Goal: Task Accomplishment & Management: Use online tool/utility

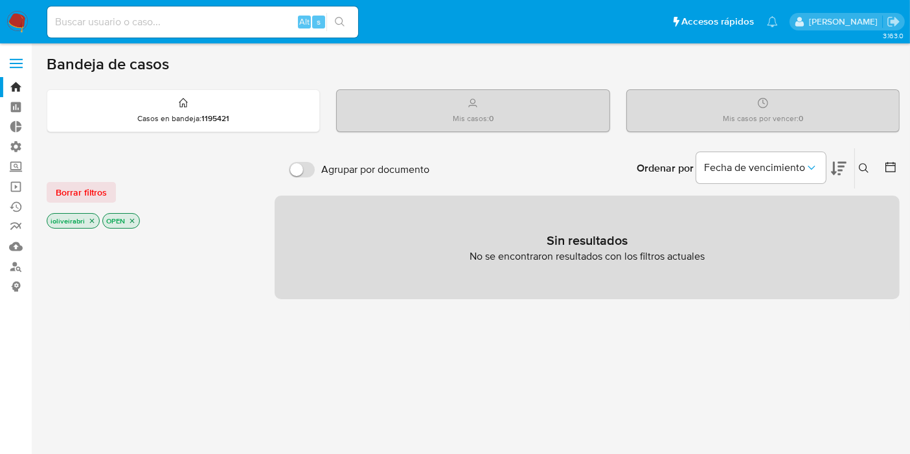
click at [13, 68] on label at bounding box center [16, 63] width 32 height 27
click at [0, 0] on input "checkbox" at bounding box center [0, 0] width 0 height 0
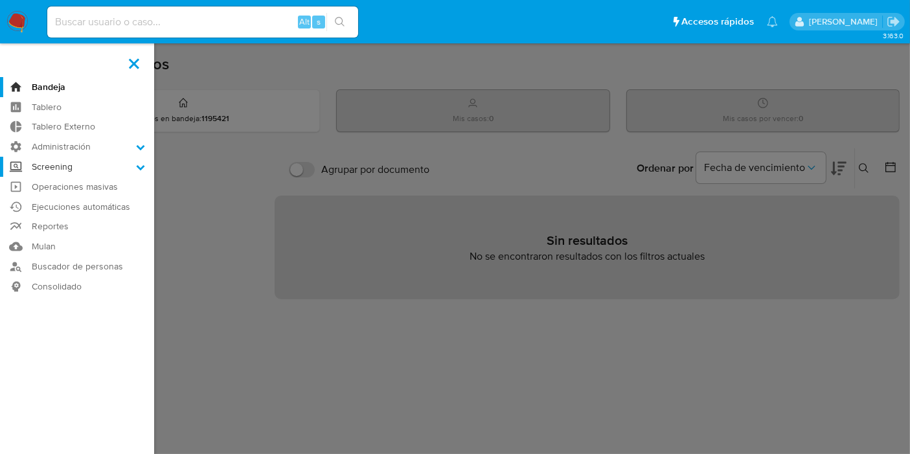
click at [62, 167] on label "Screening" at bounding box center [77, 167] width 154 height 20
click at [0, 0] on input "Screening" at bounding box center [0, 0] width 0 height 0
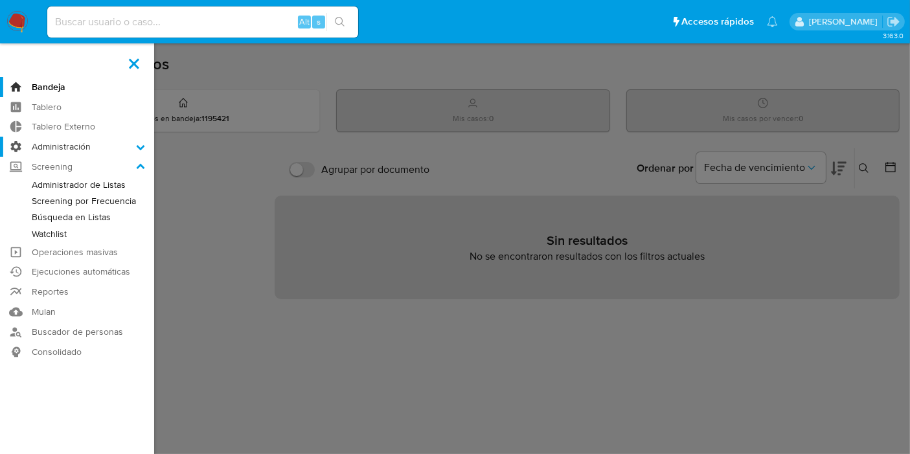
click at [75, 147] on label "Administración" at bounding box center [77, 147] width 154 height 20
click at [0, 0] on input "Administración" at bounding box center [0, 0] width 0 height 0
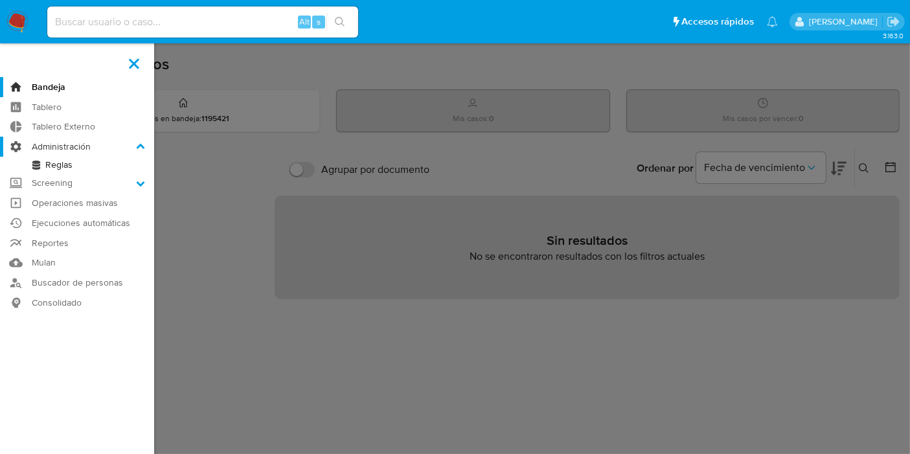
click at [75, 147] on label "Administración" at bounding box center [77, 147] width 154 height 20
click at [0, 0] on input "Administración" at bounding box center [0, 0] width 0 height 0
click at [65, 192] on ul "Bandeja Tablero Tablero Externo Administración Reglas Screening Administrador d…" at bounding box center [77, 195] width 154 height 236
click at [65, 186] on label "Screening" at bounding box center [77, 183] width 154 height 20
click at [0, 0] on input "Screening" at bounding box center [0, 0] width 0 height 0
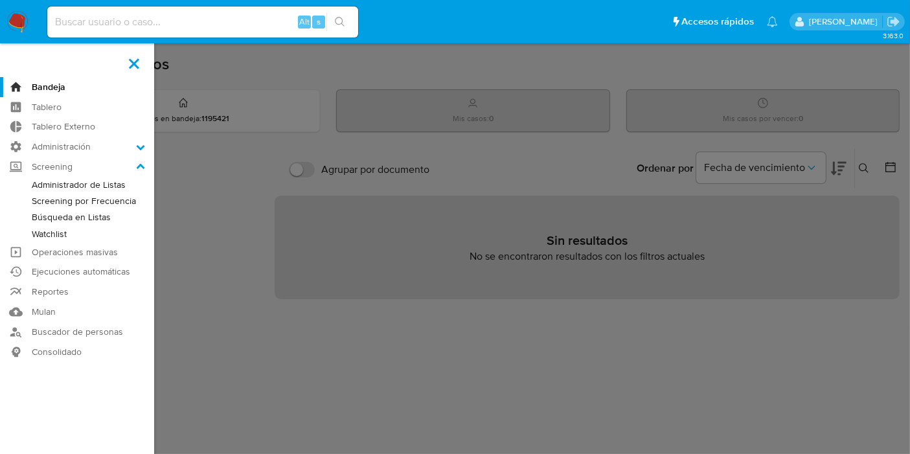
click at [98, 216] on link "Búsqueda en Listas" at bounding box center [77, 217] width 154 height 16
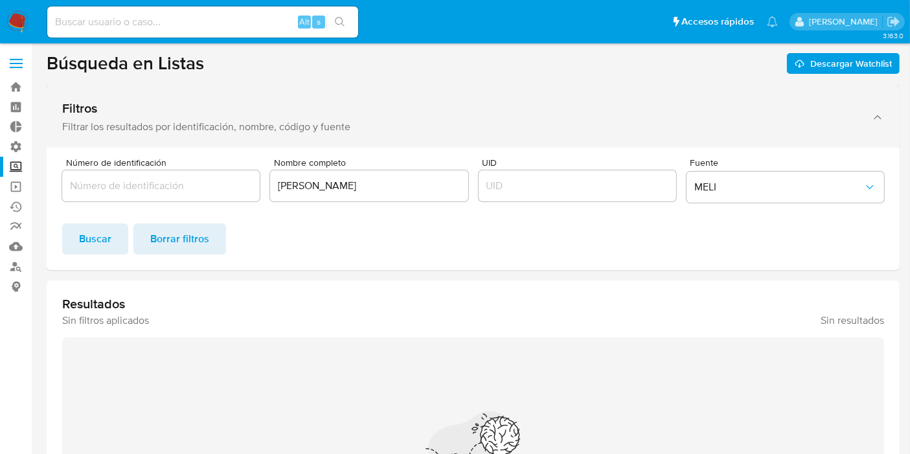
drag, startPoint x: 320, startPoint y: 185, endPoint x: 126, endPoint y: 144, distance: 198.0
click at [123, 148] on div "Número de identificación Nombre completo Igor Oliveira Brito UID Fuente MELI Bu…" at bounding box center [473, 209] width 853 height 122
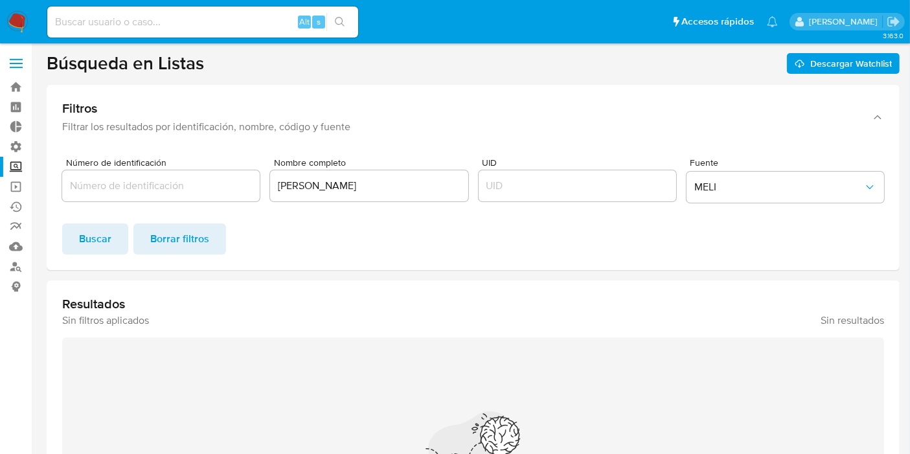
click at [319, 180] on input "[PERSON_NAME]" at bounding box center [369, 186] width 198 height 17
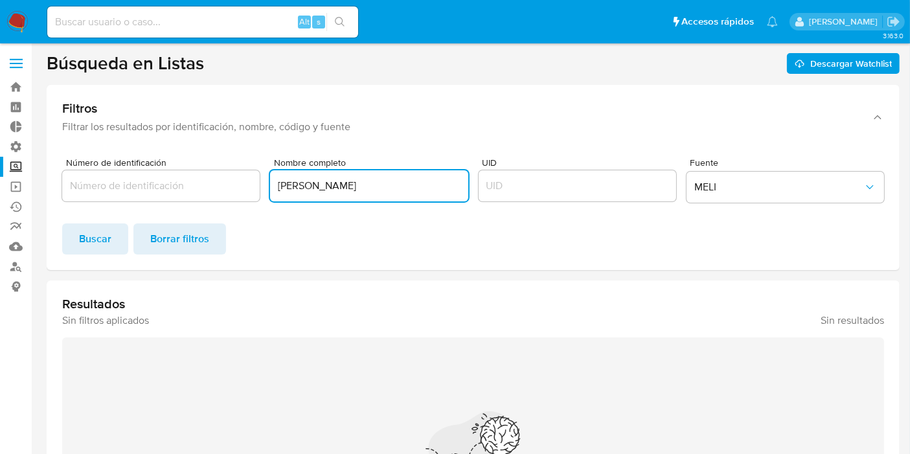
drag, startPoint x: 363, startPoint y: 186, endPoint x: 131, endPoint y: 166, distance: 232.9
click at [131, 166] on div "Número de identificación Nombre completo Igor Oliveira Brito UID Fuente MELI" at bounding box center [473, 183] width 822 height 50
click at [122, 239] on button "Buscar" at bounding box center [95, 239] width 66 height 31
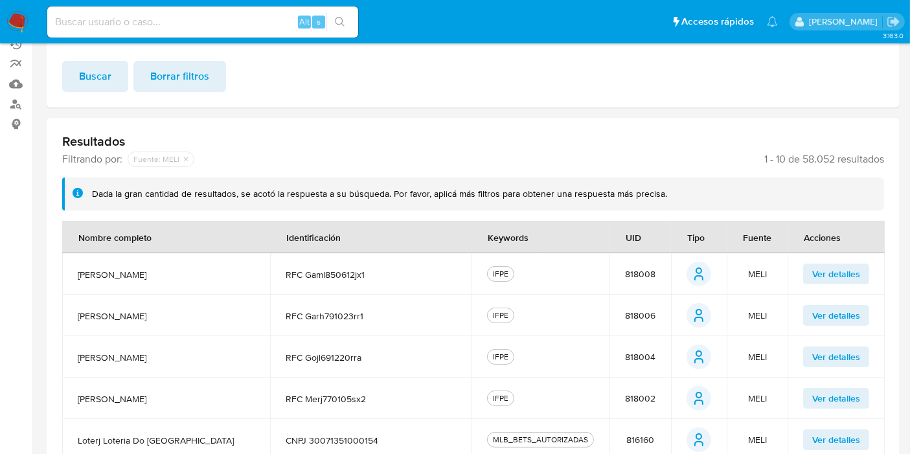
scroll to position [117, 0]
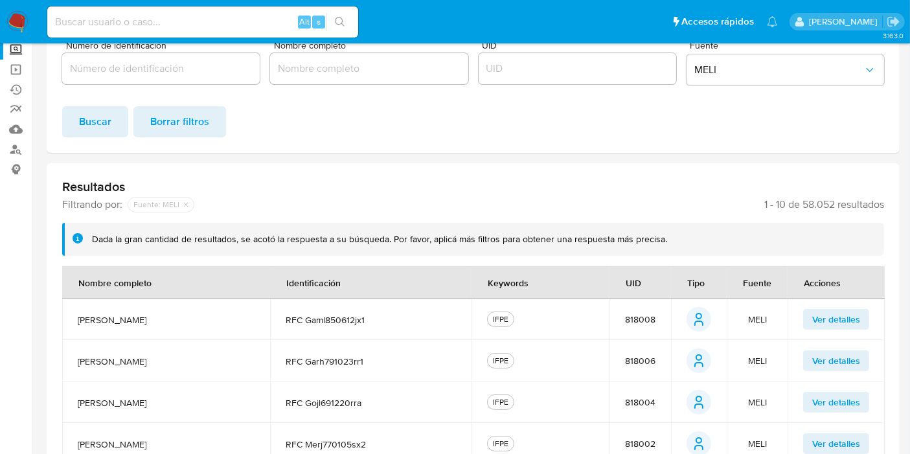
click at [802, 203] on span "1 - 10 de 58.052 resultados" at bounding box center [825, 204] width 120 height 13
drag, startPoint x: 834, startPoint y: 203, endPoint x: 803, endPoint y: 204, distance: 31.1
click at [803, 204] on span "1 - 10 de 58.052 resultados" at bounding box center [825, 204] width 120 height 13
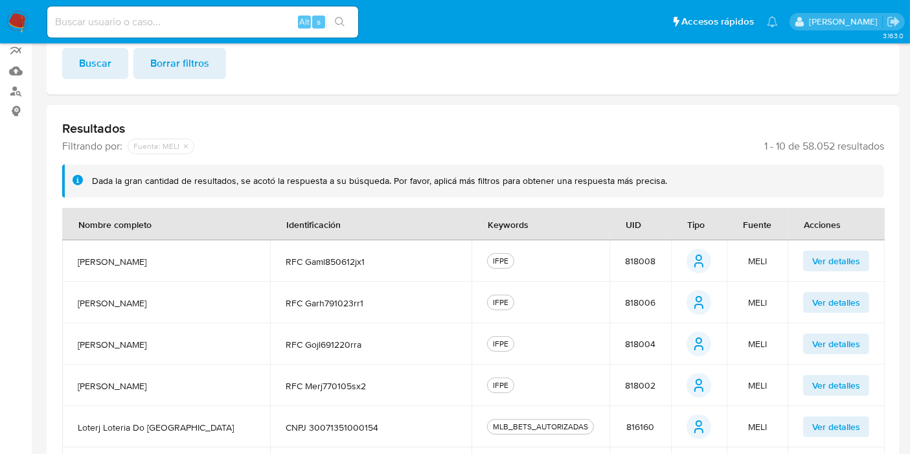
scroll to position [261, 0]
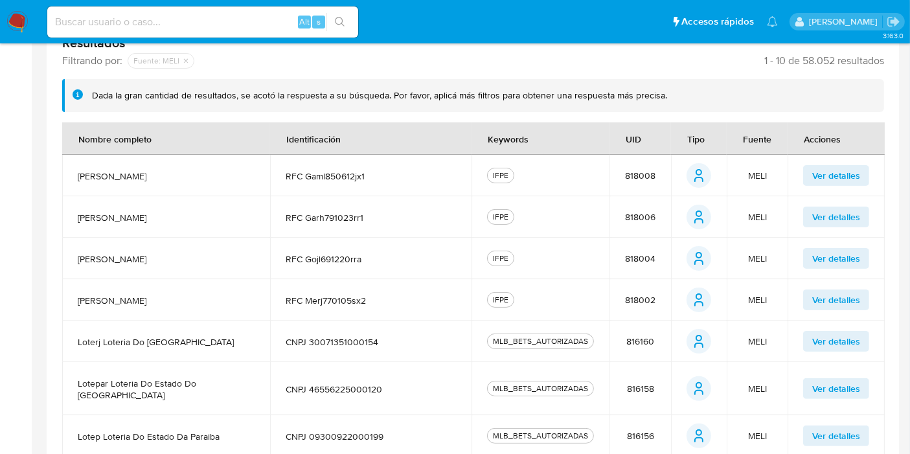
click at [644, 170] on span "818008" at bounding box center [640, 176] width 30 height 12
click at [846, 167] on span "Ver detalles" at bounding box center [837, 176] width 48 height 18
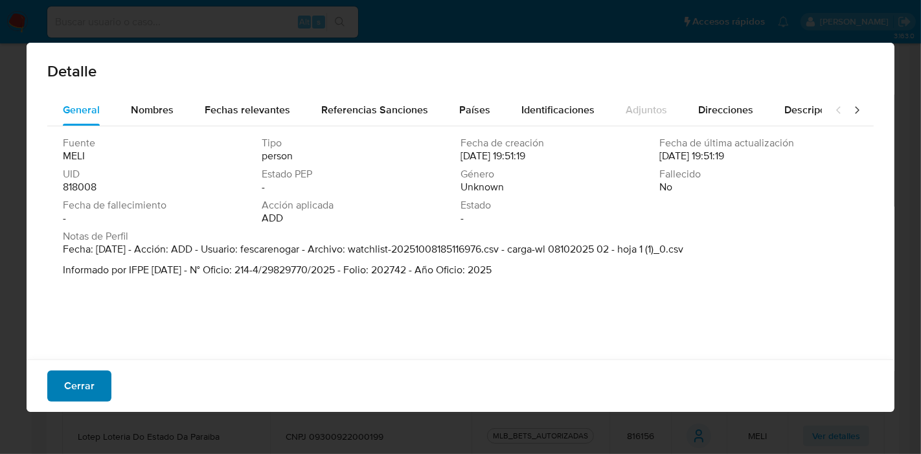
click at [100, 389] on button "Cerrar" at bounding box center [79, 386] width 64 height 31
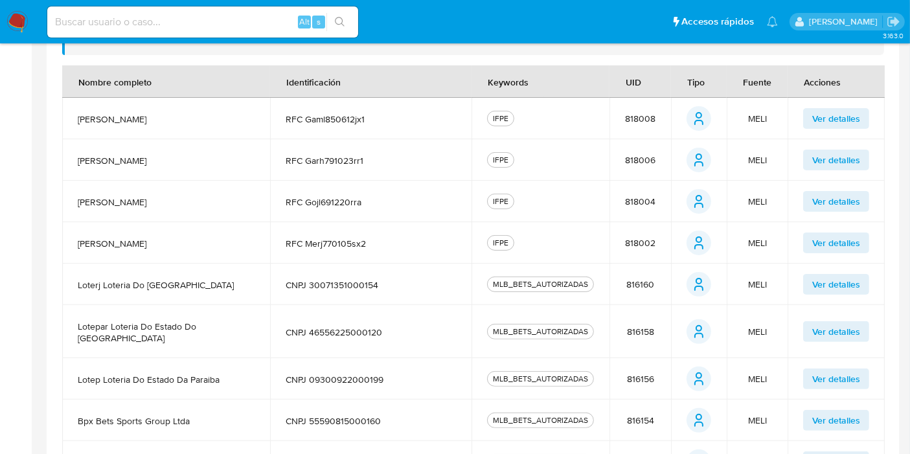
scroll to position [478, 0]
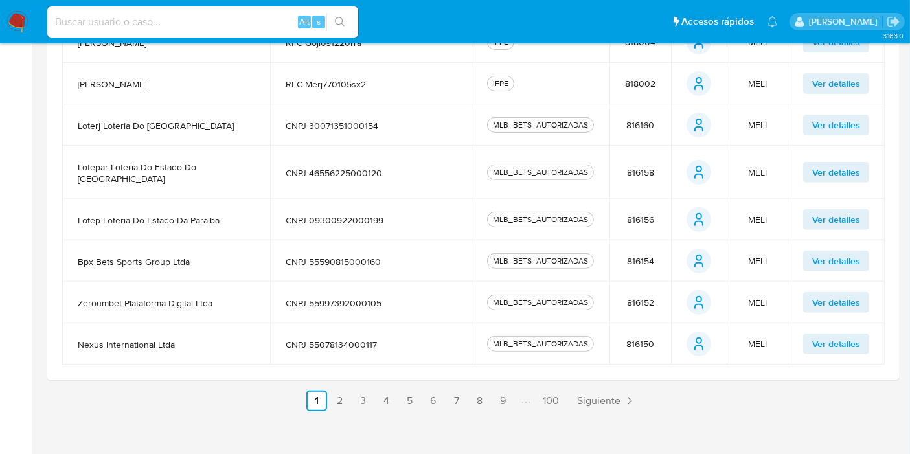
click at [640, 242] on td "816154" at bounding box center [641, 260] width 62 height 41
click at [824, 252] on span "Ver detalles" at bounding box center [837, 261] width 48 height 18
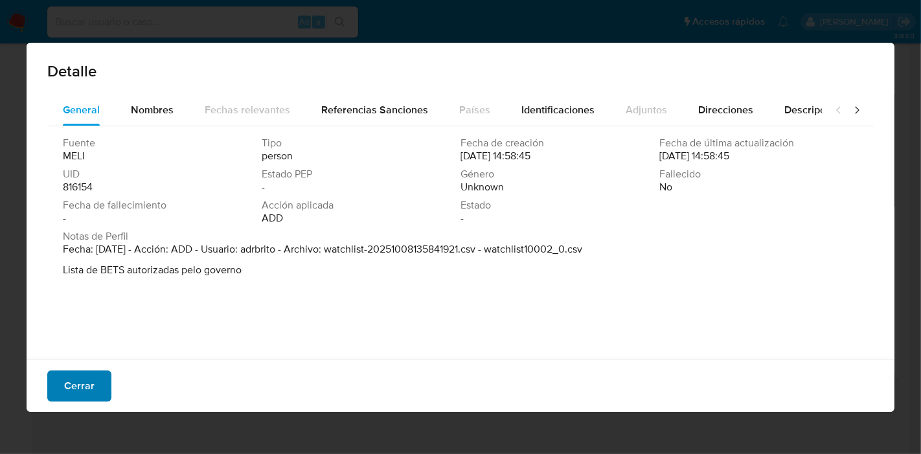
click at [78, 382] on span "Cerrar" at bounding box center [79, 386] width 30 height 29
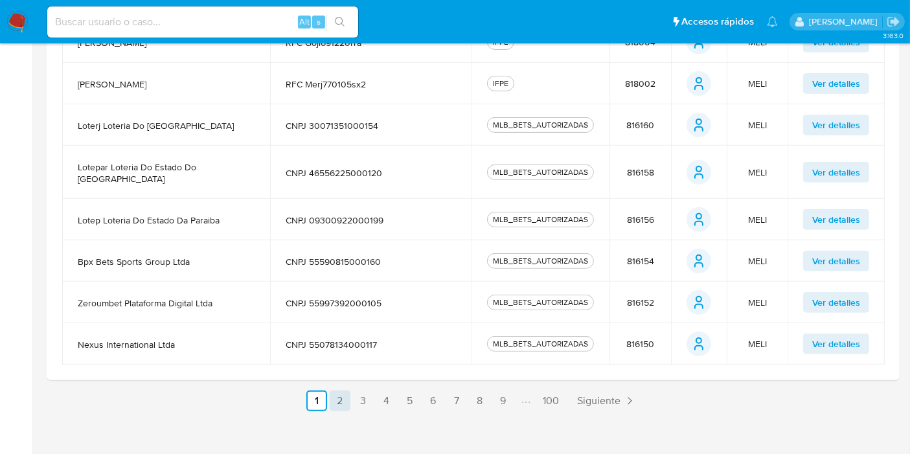
click at [340, 391] on link "2" at bounding box center [340, 401] width 21 height 21
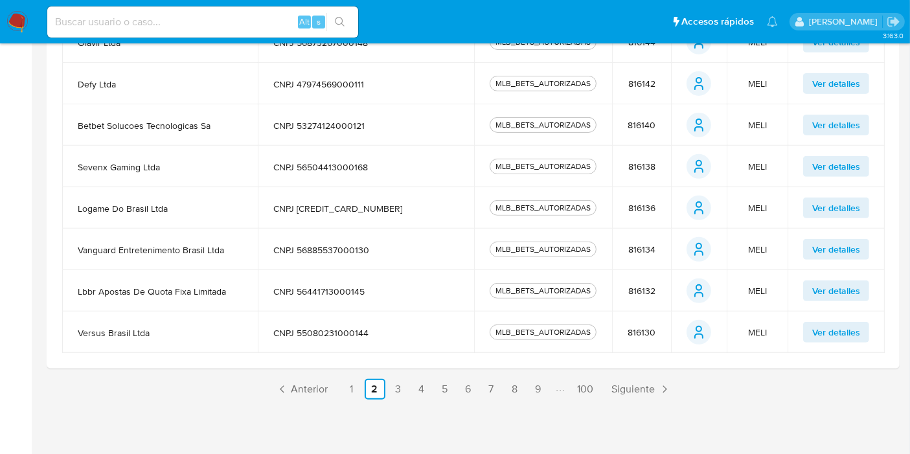
click at [805, 206] on button "Ver detalles" at bounding box center [837, 208] width 66 height 21
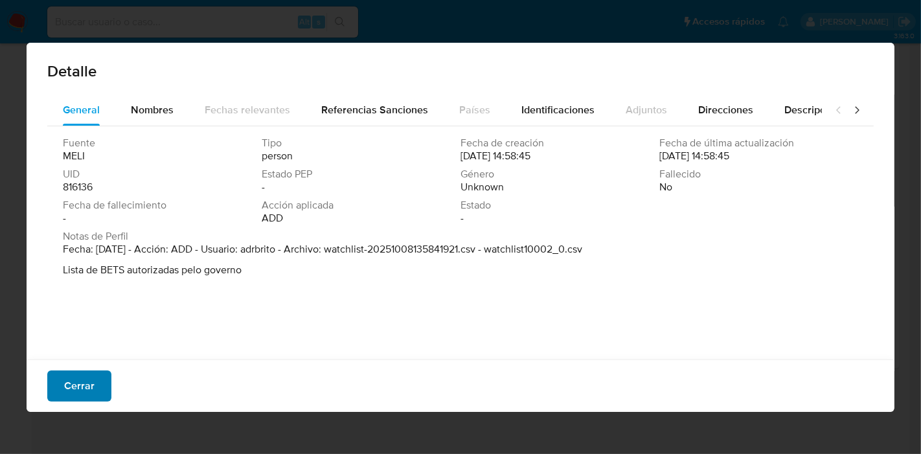
click at [82, 372] on span "Cerrar" at bounding box center [79, 386] width 30 height 29
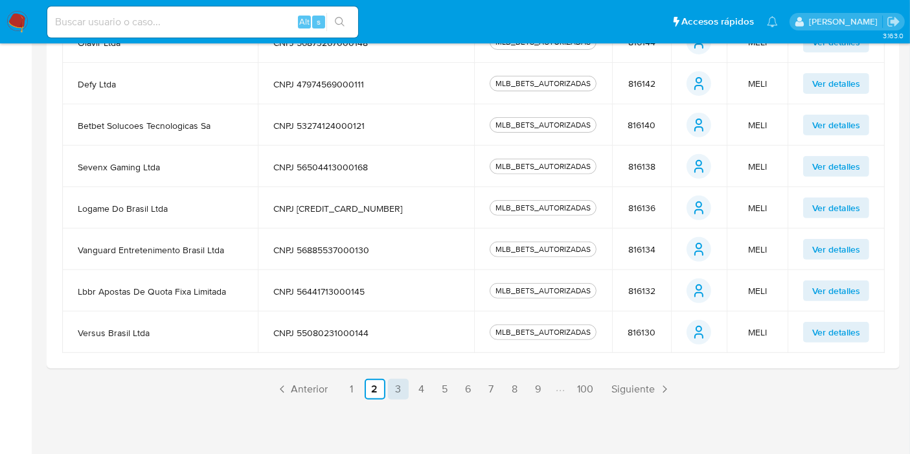
click at [395, 391] on link "3" at bounding box center [398, 389] width 21 height 21
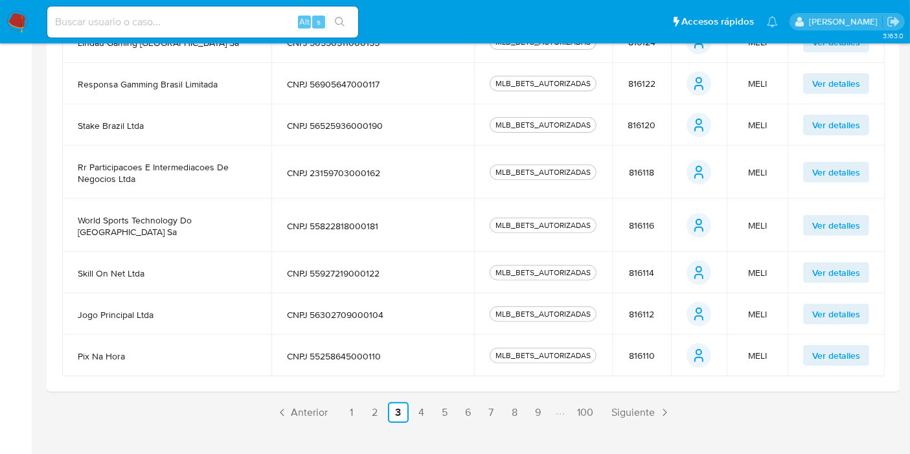
scroll to position [489, 0]
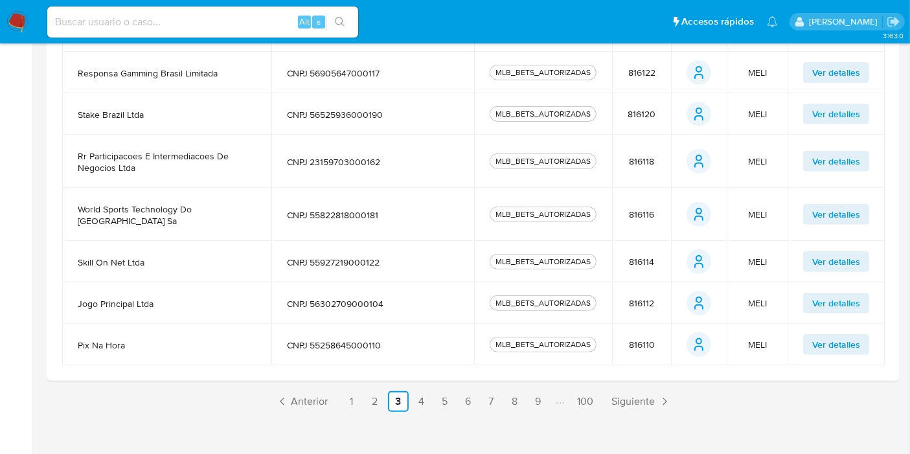
click at [861, 256] on span "Ver detalles" at bounding box center [837, 262] width 48 height 18
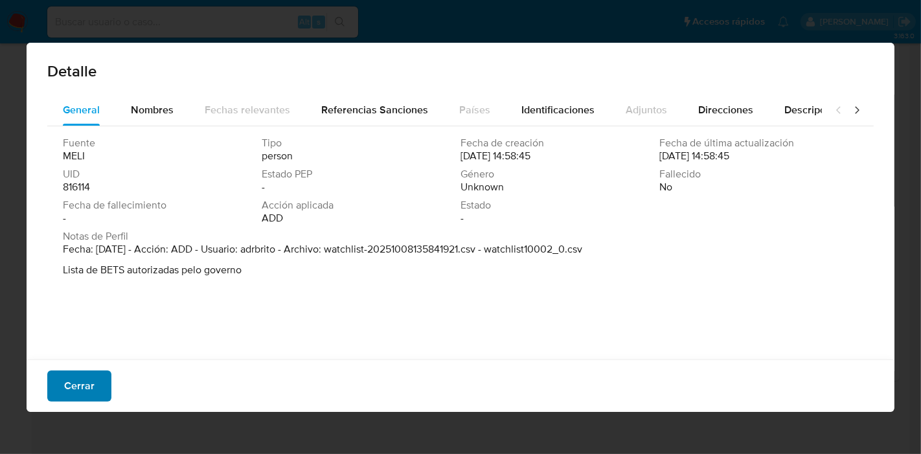
click at [87, 384] on span "Cerrar" at bounding box center [79, 386] width 30 height 29
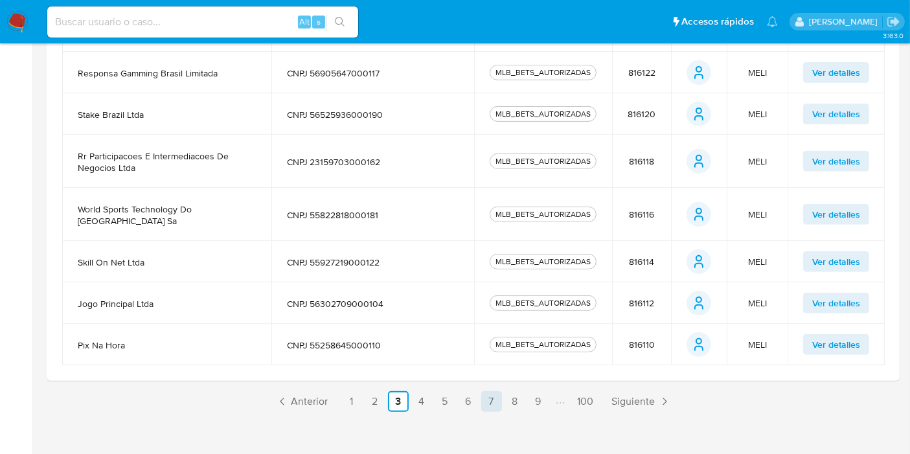
click at [496, 391] on link "7" at bounding box center [491, 401] width 21 height 21
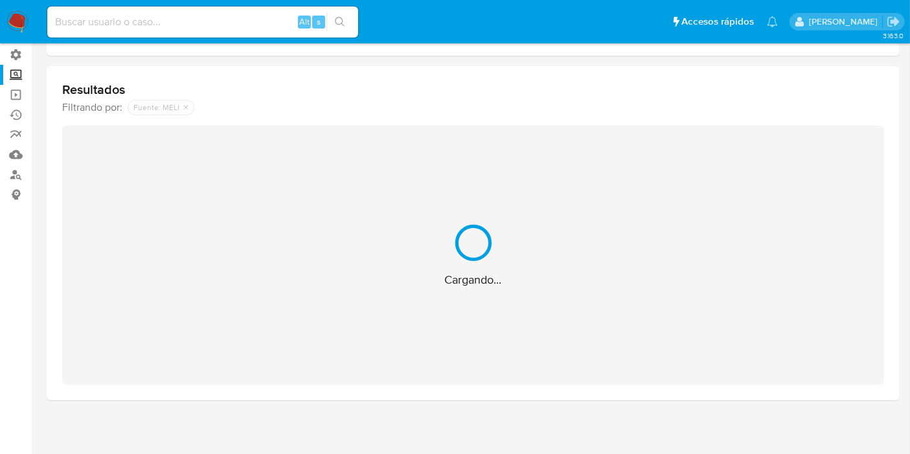
scroll to position [478, 0]
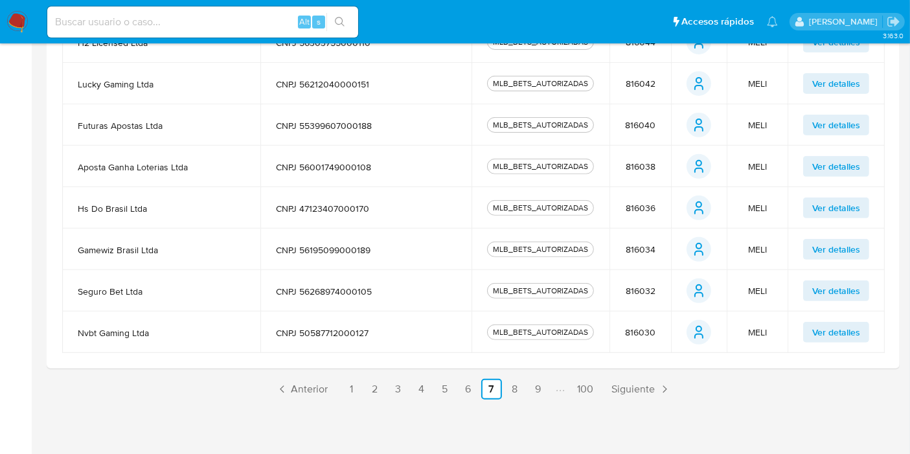
click at [651, 204] on span "816036" at bounding box center [641, 208] width 30 height 12
click at [833, 204] on span "Ver detalles" at bounding box center [837, 208] width 48 height 18
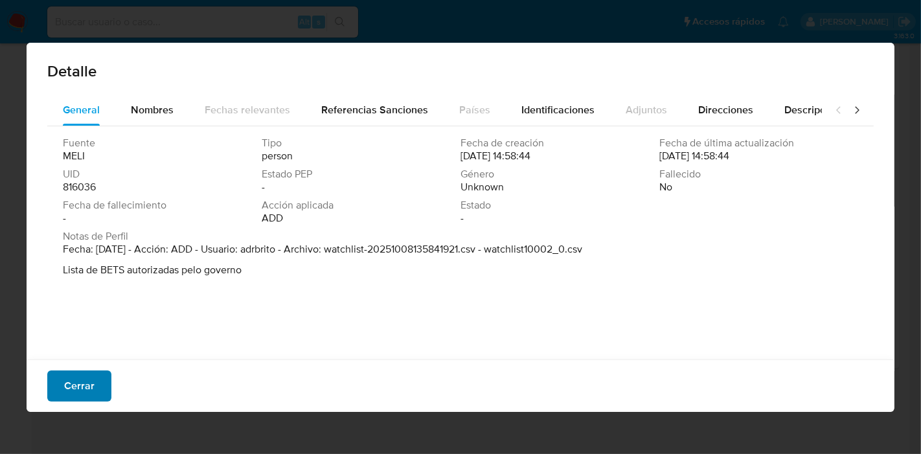
click at [98, 380] on button "Cerrar" at bounding box center [79, 386] width 64 height 31
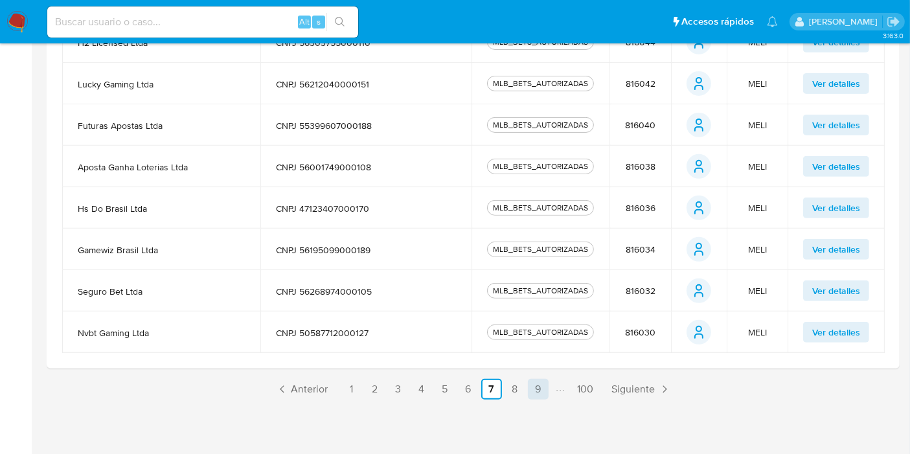
click at [546, 386] on link "9" at bounding box center [538, 389] width 21 height 21
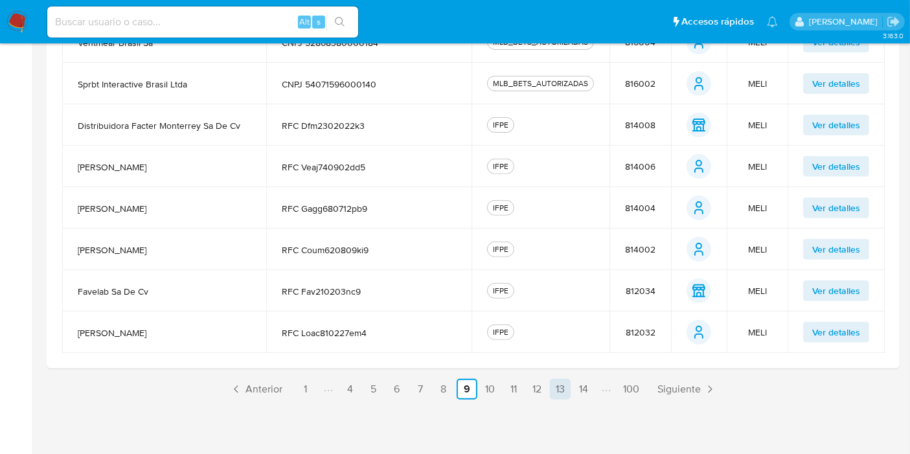
click at [557, 384] on link "13" at bounding box center [560, 389] width 21 height 21
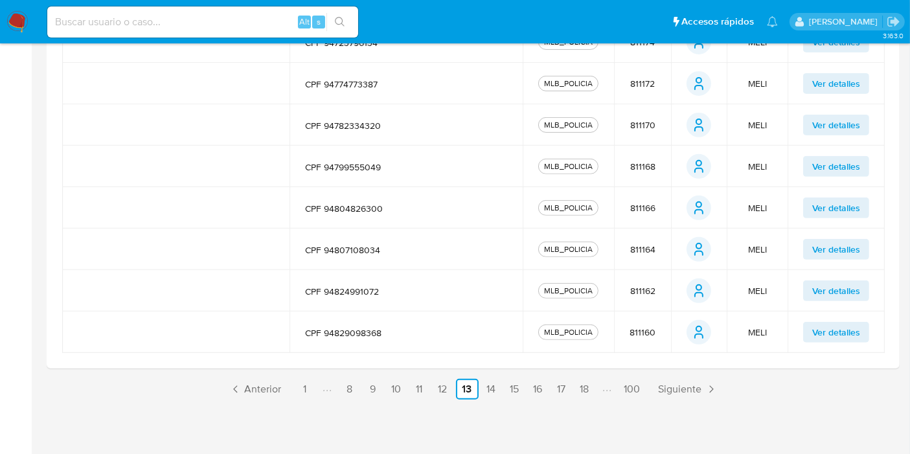
click at [557, 384] on link "17" at bounding box center [561, 389] width 21 height 21
click at [827, 243] on span "Ver detalles" at bounding box center [837, 249] width 48 height 18
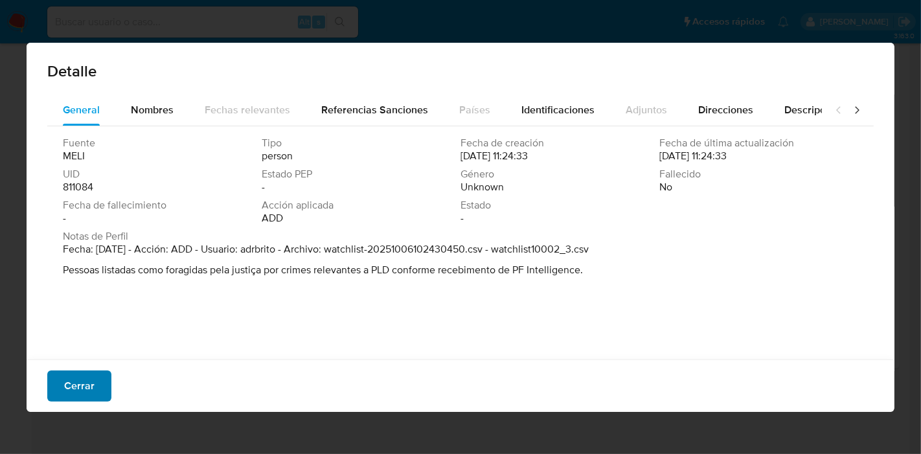
click at [105, 376] on button "Cerrar" at bounding box center [79, 386] width 64 height 31
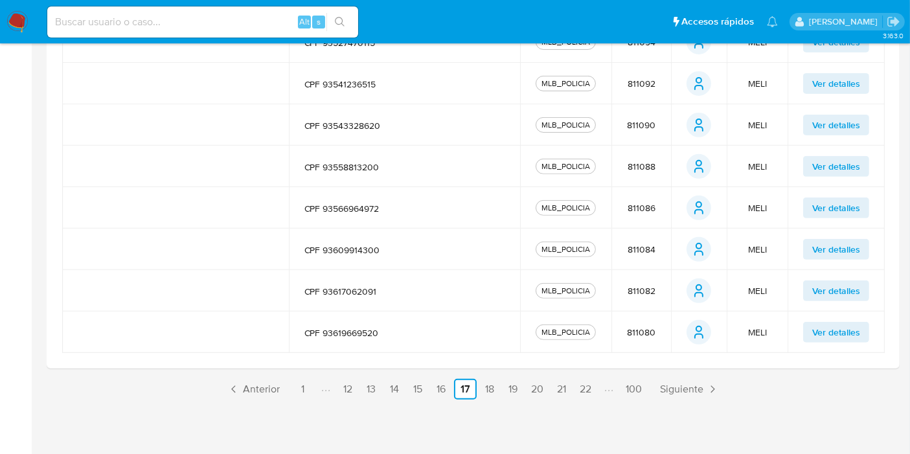
click at [632, 249] on span "811084" at bounding box center [642, 250] width 28 height 12
click at [633, 249] on span "811084" at bounding box center [642, 250] width 28 height 12
click at [115, 30] on input at bounding box center [202, 22] width 311 height 17
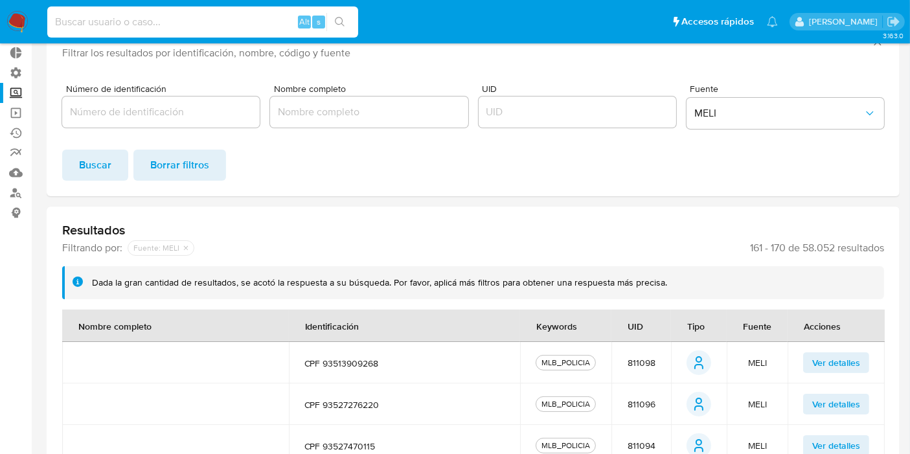
scroll to position [45, 0]
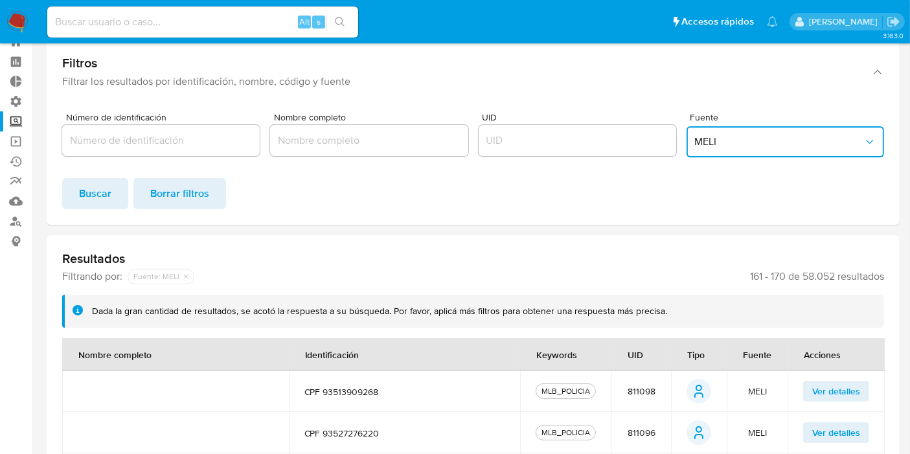
click at [735, 146] on span "MELI" at bounding box center [779, 141] width 169 height 13
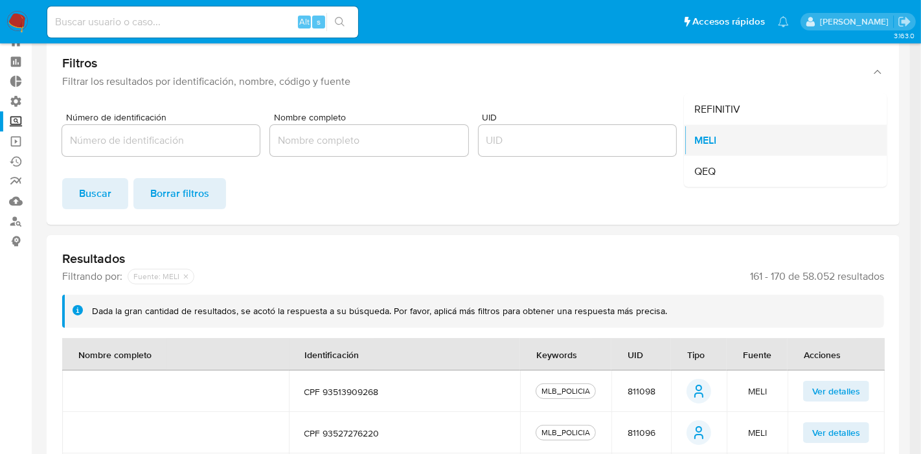
click at [723, 139] on div "MELI" at bounding box center [782, 140] width 174 height 31
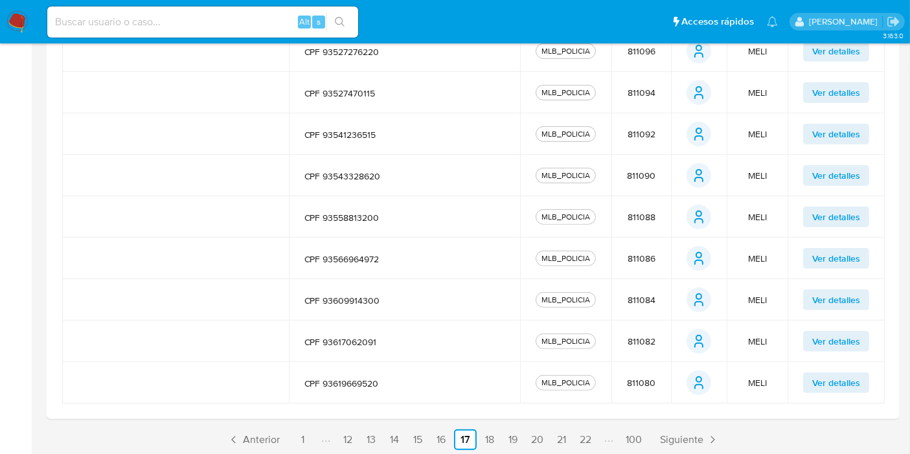
scroll to position [478, 0]
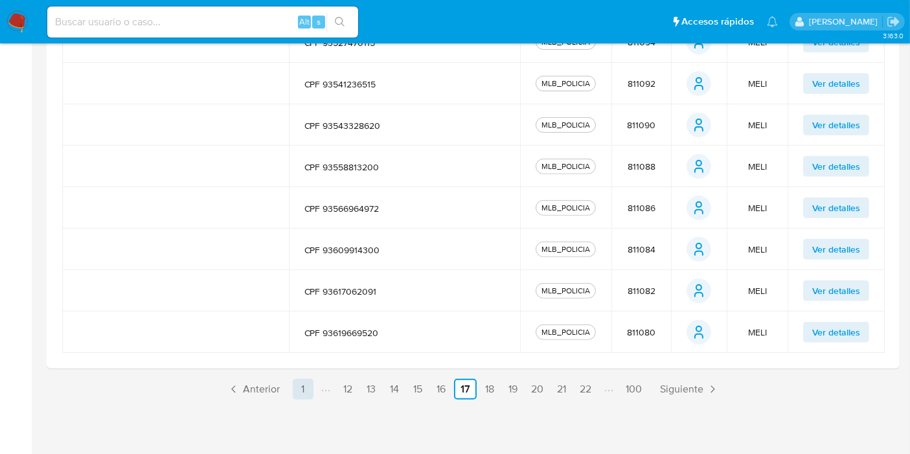
click at [303, 388] on link "1" at bounding box center [303, 389] width 21 height 21
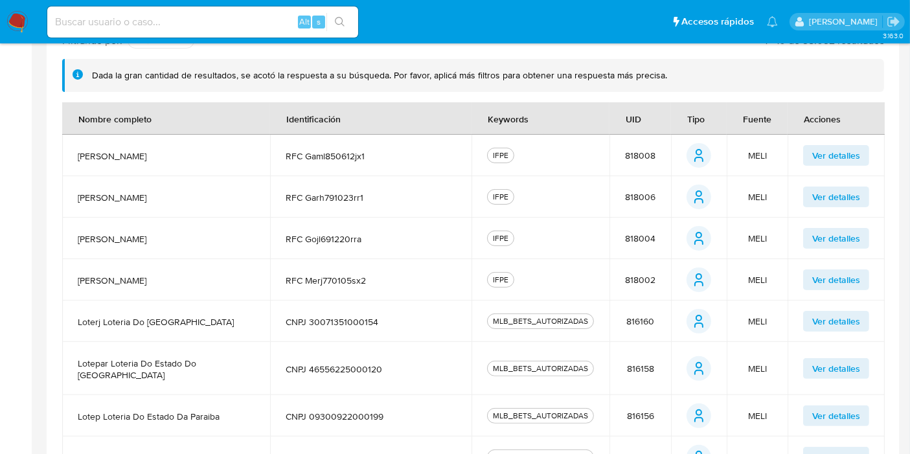
scroll to position [261, 0]
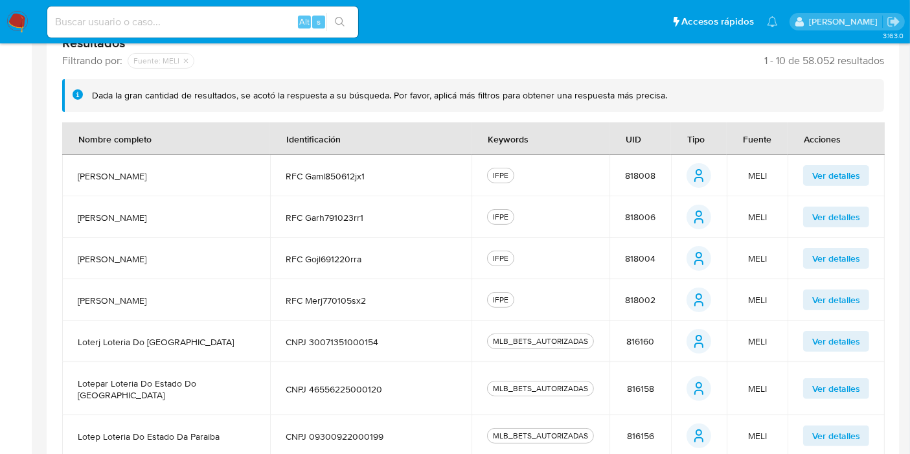
click at [851, 174] on span "Ver detalles" at bounding box center [837, 176] width 48 height 18
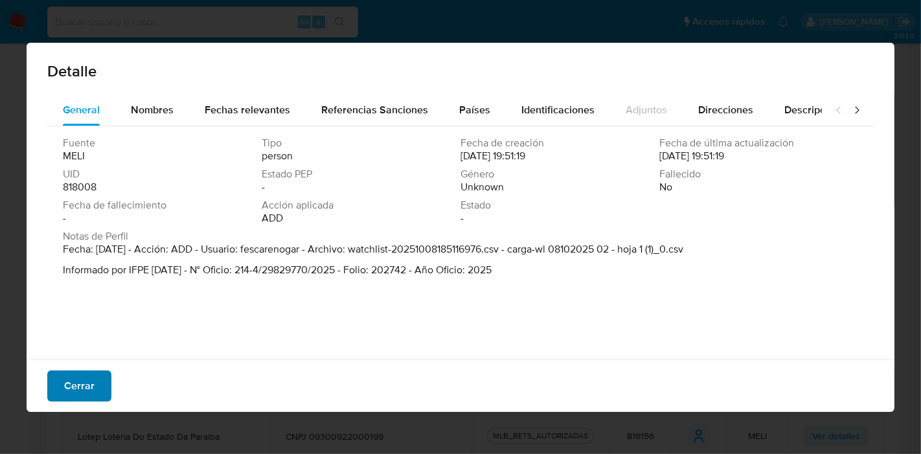
click at [64, 391] on span "Cerrar" at bounding box center [79, 386] width 30 height 29
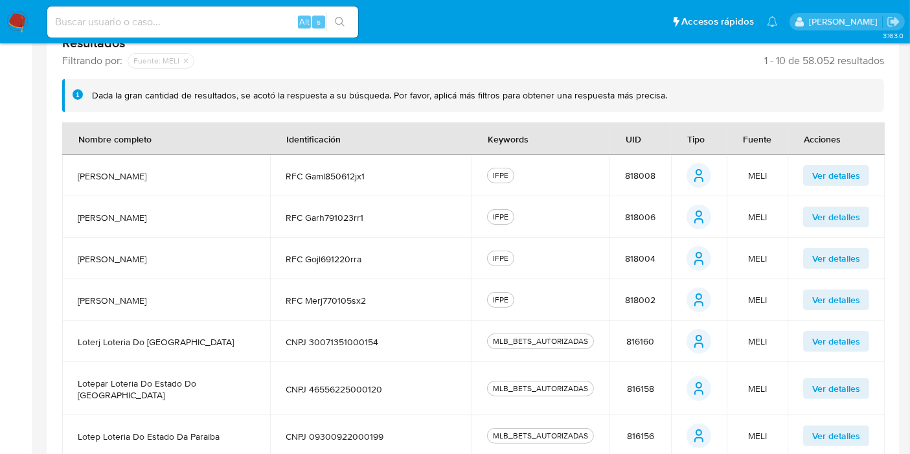
click at [647, 172] on span "818008" at bounding box center [640, 176] width 30 height 12
click at [652, 175] on span "818008" at bounding box center [640, 176] width 30 height 12
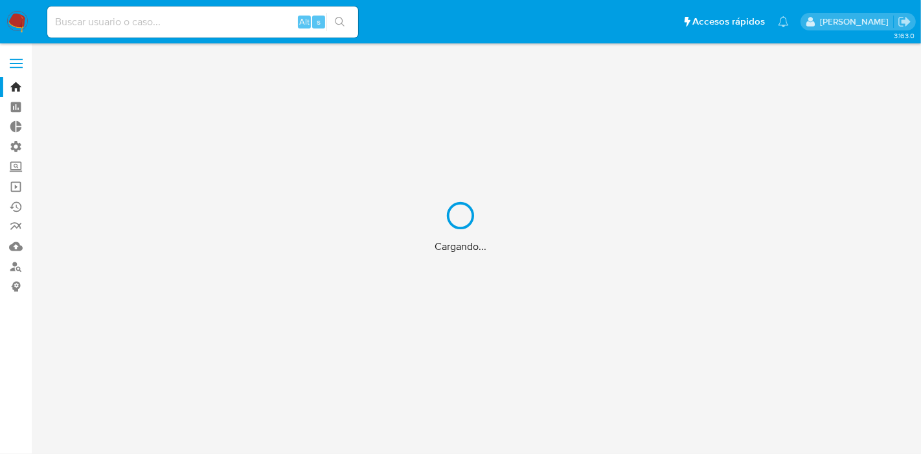
click at [468, 75] on div "Cargando..." at bounding box center [460, 227] width 921 height 454
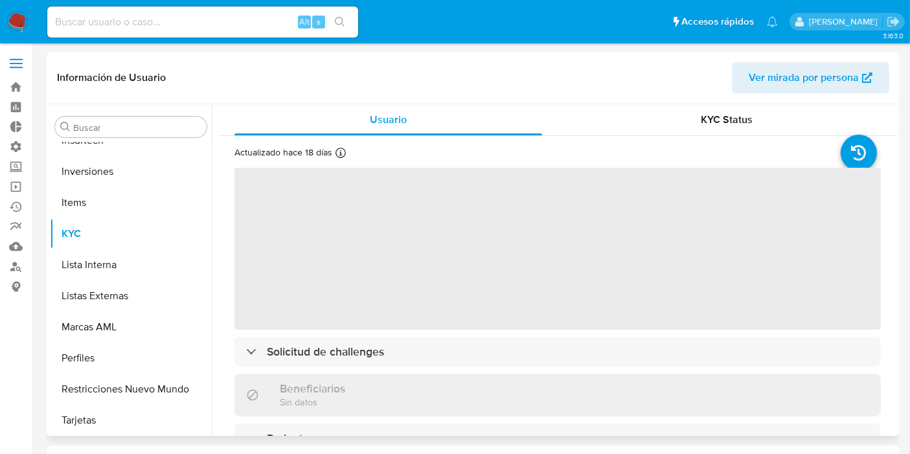
scroll to position [671, 0]
select select "10"
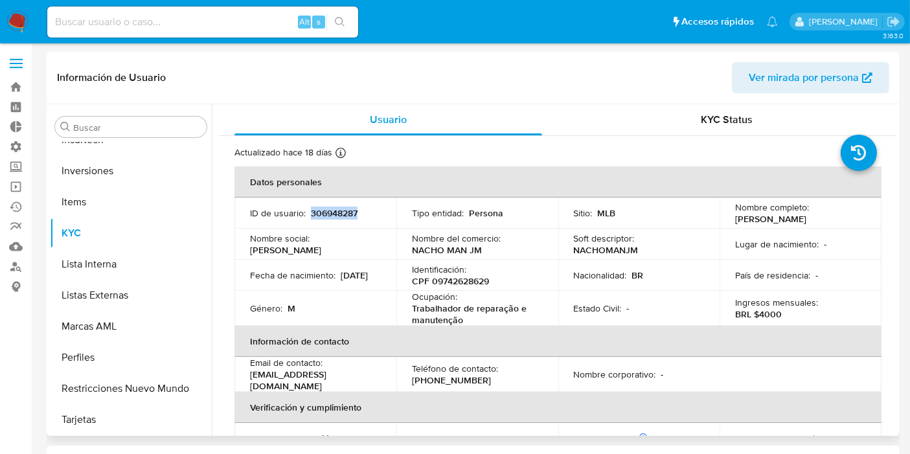
drag, startPoint x: 310, startPoint y: 212, endPoint x: 374, endPoint y: 215, distance: 63.6
click at [374, 215] on div "ID de usuario : 306948287" at bounding box center [315, 213] width 131 height 12
click at [362, 217] on div "ID de usuario : 306948287" at bounding box center [315, 213] width 131 height 12
drag, startPoint x: 408, startPoint y: 249, endPoint x: 481, endPoint y: 257, distance: 73.0
click at [496, 249] on td "Nombre del comercio : NACHO MAN JM" at bounding box center [478, 244] width 162 height 31
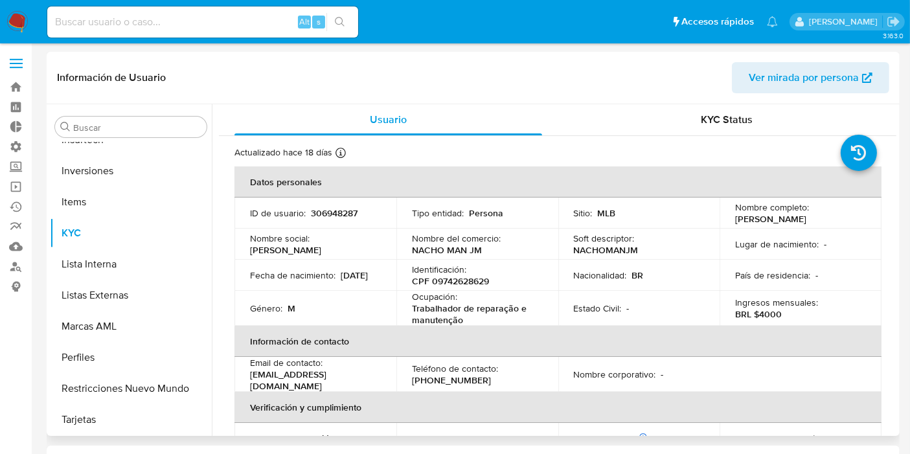
click at [481, 256] on div "Nombre del comercio : NACHO MAN JM" at bounding box center [477, 244] width 131 height 23
drag, startPoint x: 568, startPoint y: 248, endPoint x: 642, endPoint y: 253, distance: 74.0
click at [642, 253] on td "Soft descriptor : NACHOMANJM" at bounding box center [640, 244] width 162 height 31
click at [642, 253] on div "Soft descriptor : NACHOMANJM" at bounding box center [639, 244] width 131 height 23
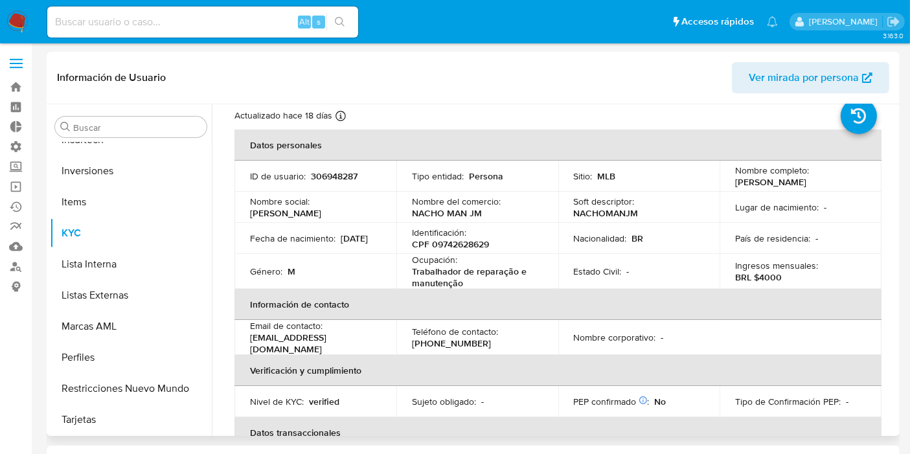
scroll to position [0, 0]
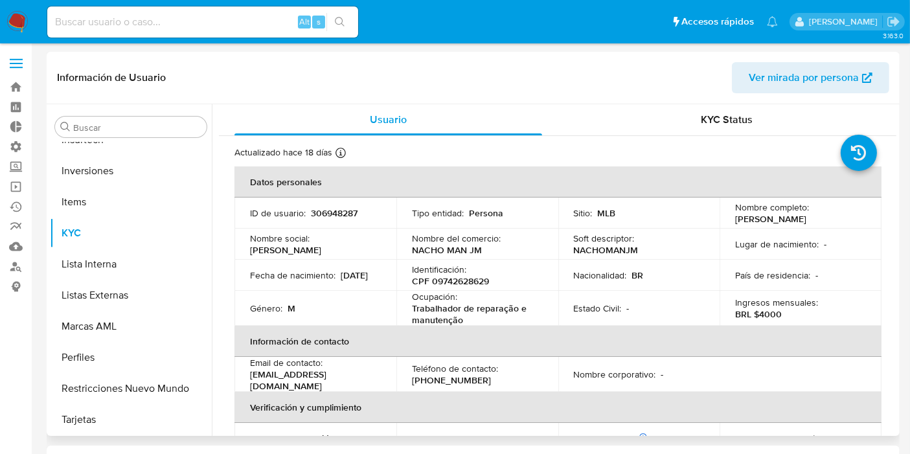
click at [480, 215] on p "Persona" at bounding box center [486, 213] width 34 height 12
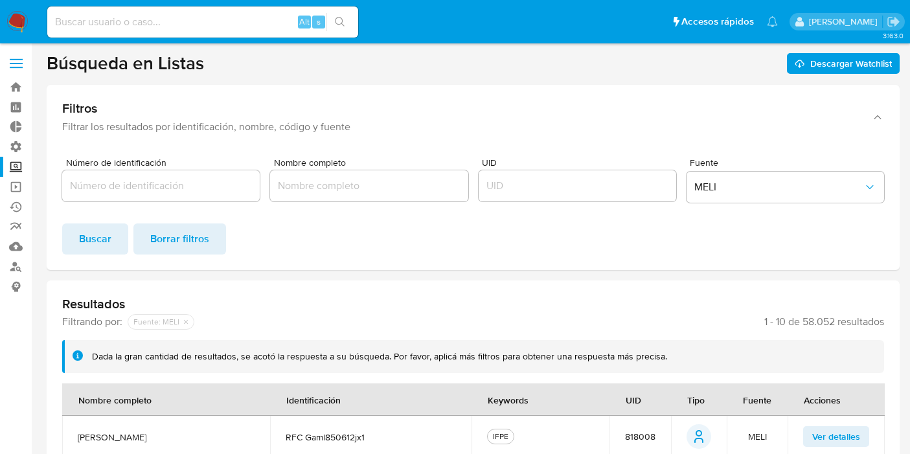
scroll to position [261, 0]
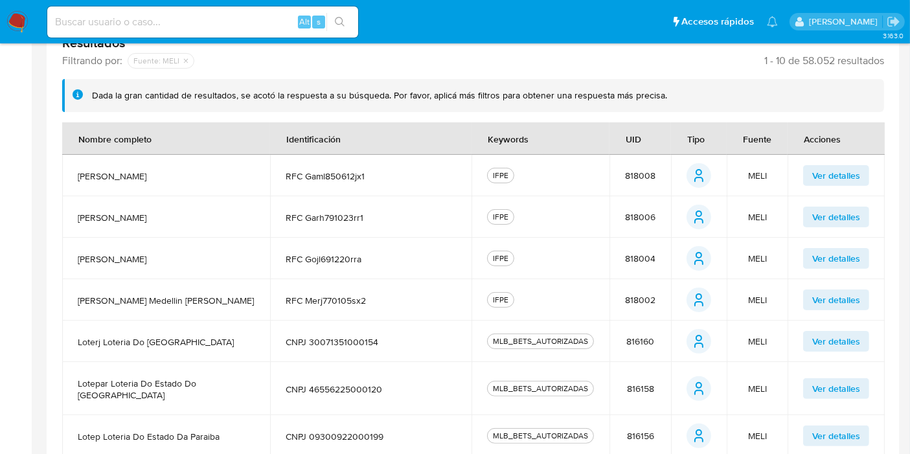
click at [635, 170] on span "818008" at bounding box center [640, 176] width 30 height 12
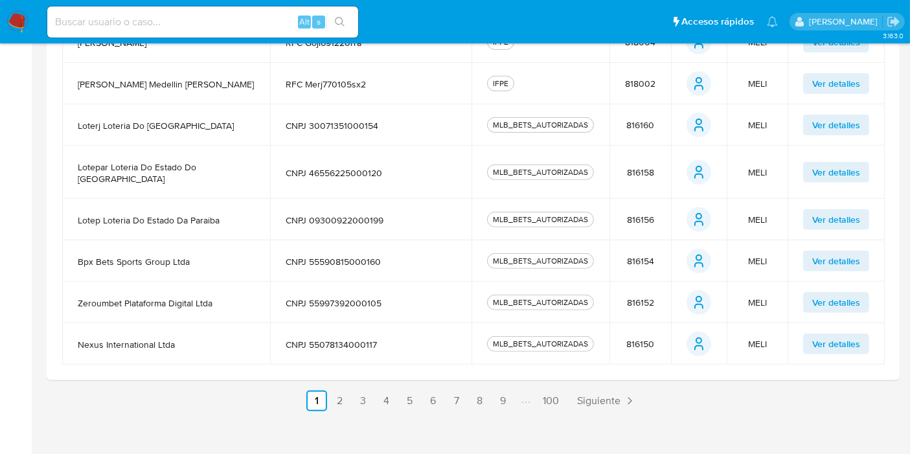
scroll to position [0, 0]
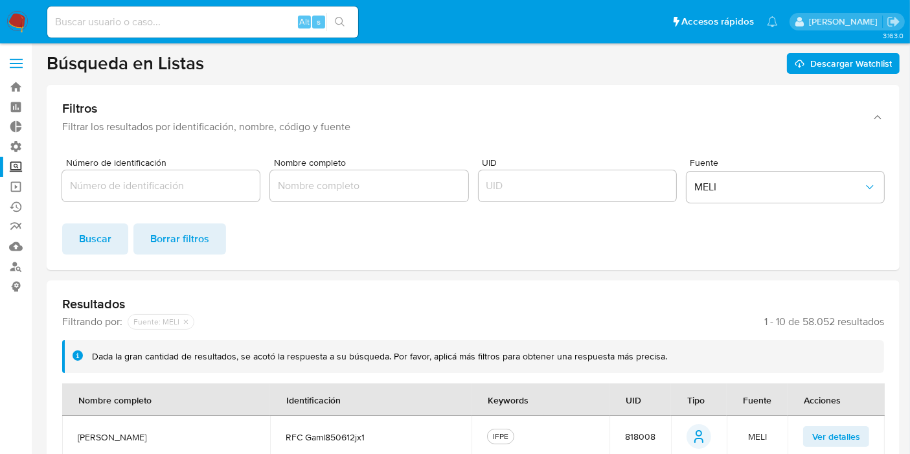
drag, startPoint x: 280, startPoint y: 358, endPoint x: 481, endPoint y: 376, distance: 202.4
click at [484, 364] on div "Dada la gran cantidad de resultados, se acotó la respuesta a su búsqueda. Por f…" at bounding box center [473, 356] width 822 height 33
drag, startPoint x: 581, startPoint y: 362, endPoint x: 677, endPoint y: 362, distance: 95.9
click at [676, 362] on div "Dada la gran cantidad de resultados, se acotó la respuesta a su búsqueda. Por f…" at bounding box center [483, 357] width 782 height 12
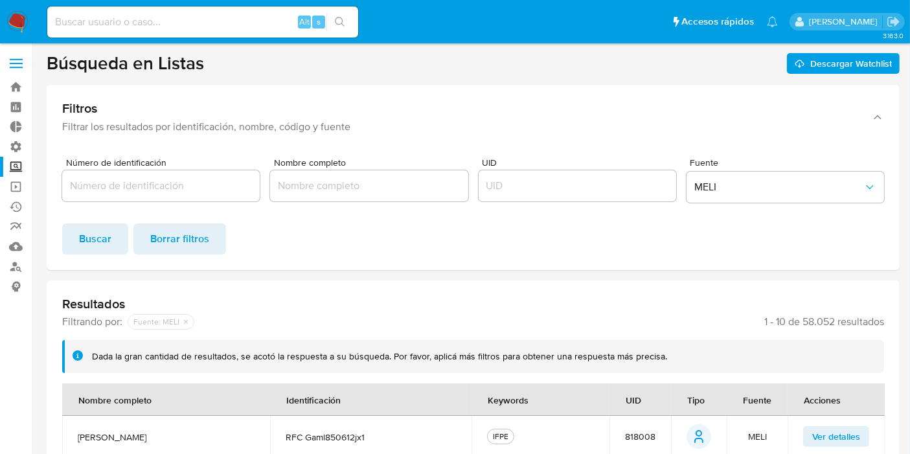
click at [677, 362] on div "Dada la gran cantidad de resultados, se acotó la respuesta a su búsqueda. Por f…" at bounding box center [483, 357] width 782 height 12
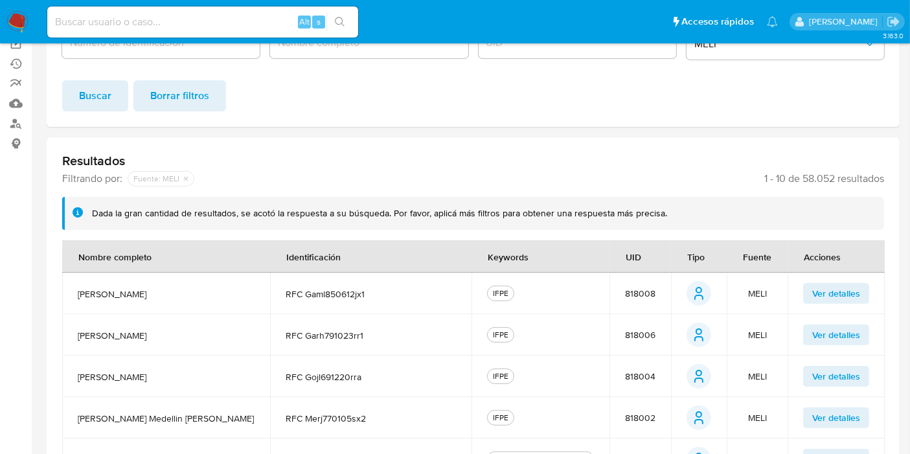
scroll to position [144, 0]
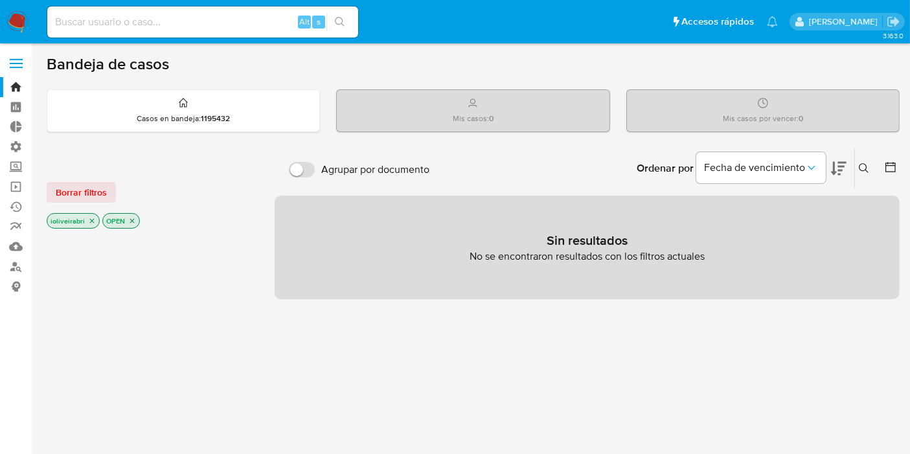
click at [27, 60] on label at bounding box center [16, 63] width 32 height 27
click at [0, 0] on input "checkbox" at bounding box center [0, 0] width 0 height 0
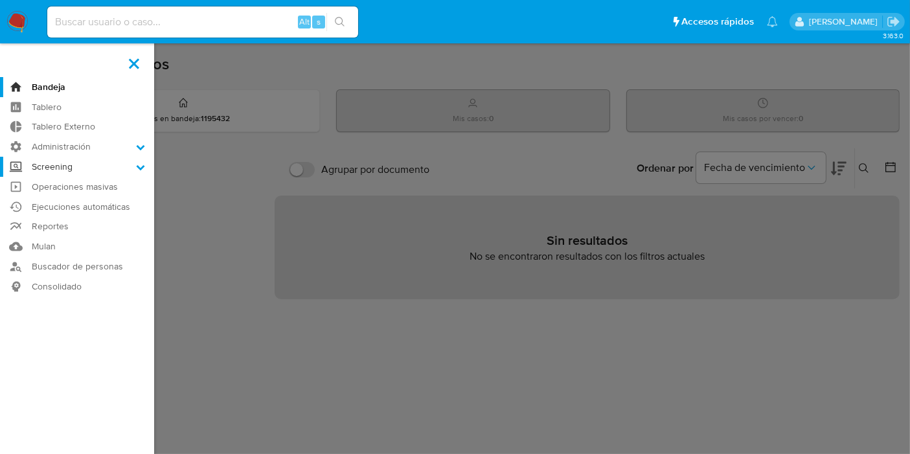
click at [74, 157] on label "Screening" at bounding box center [77, 167] width 154 height 20
click at [0, 0] on input "Screening" at bounding box center [0, 0] width 0 height 0
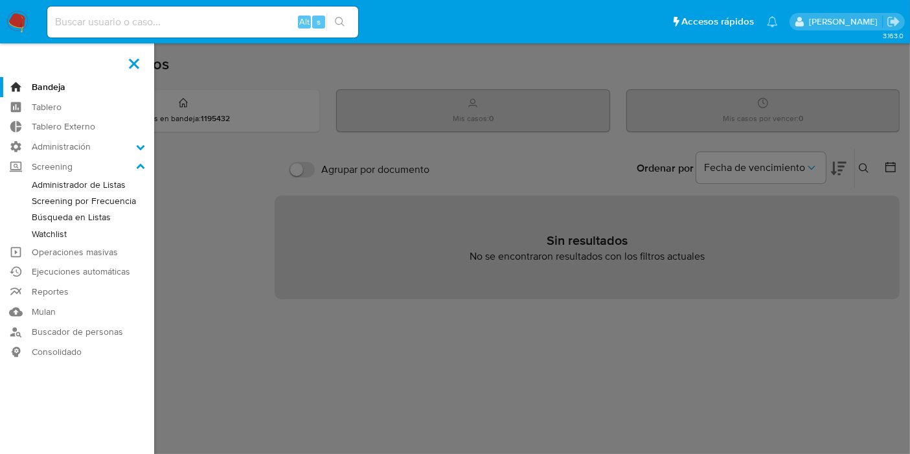
click at [51, 228] on link "Watchlist" at bounding box center [77, 234] width 154 height 16
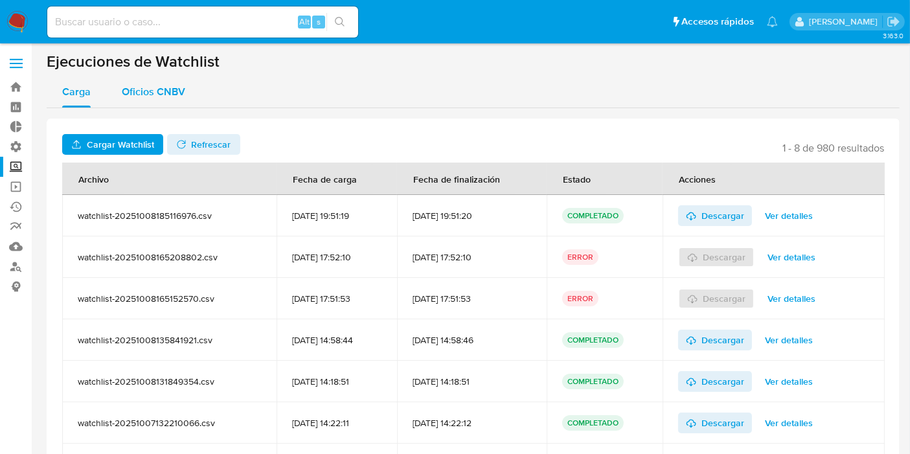
click at [141, 93] on span "Oficios CNBV" at bounding box center [154, 91] width 64 height 15
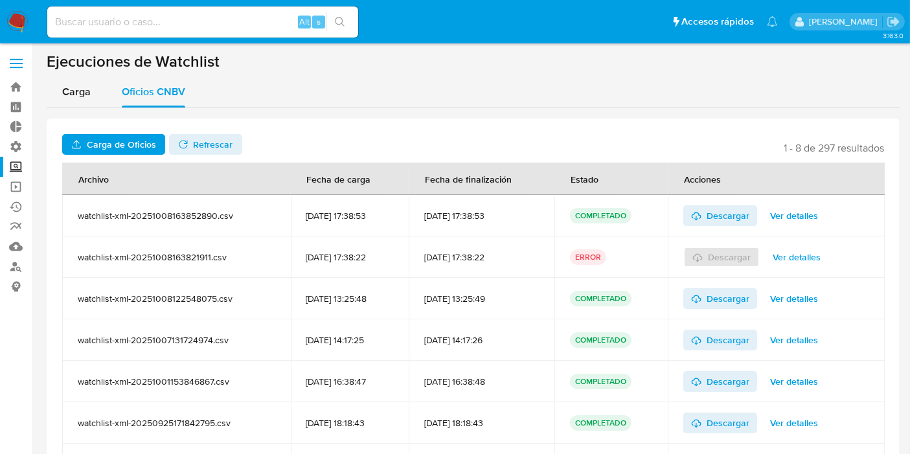
drag, startPoint x: 137, startPoint y: 62, endPoint x: 226, endPoint y: 57, distance: 88.2
click at [232, 52] on h1 "Ejecuciones de Watchlist" at bounding box center [473, 61] width 853 height 19
click at [222, 58] on h1 "Ejecuciones de Watchlist" at bounding box center [473, 61] width 853 height 19
drag, startPoint x: 40, startPoint y: 52, endPoint x: 272, endPoint y: 73, distance: 232.3
click at [272, 73] on main "3.163.0" at bounding box center [455, 304] width 910 height 608
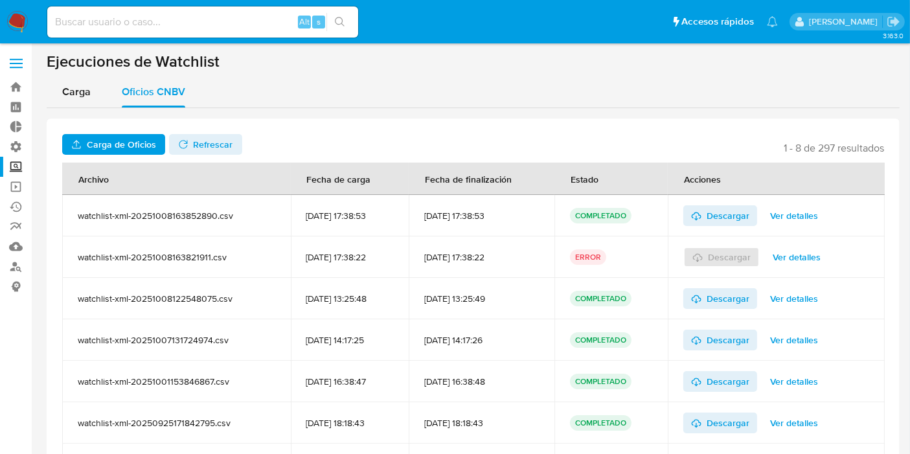
click at [211, 65] on h1 "Ejecuciones de Watchlist" at bounding box center [473, 61] width 853 height 19
click at [794, 207] on span "Ver detalles" at bounding box center [794, 216] width 48 height 18
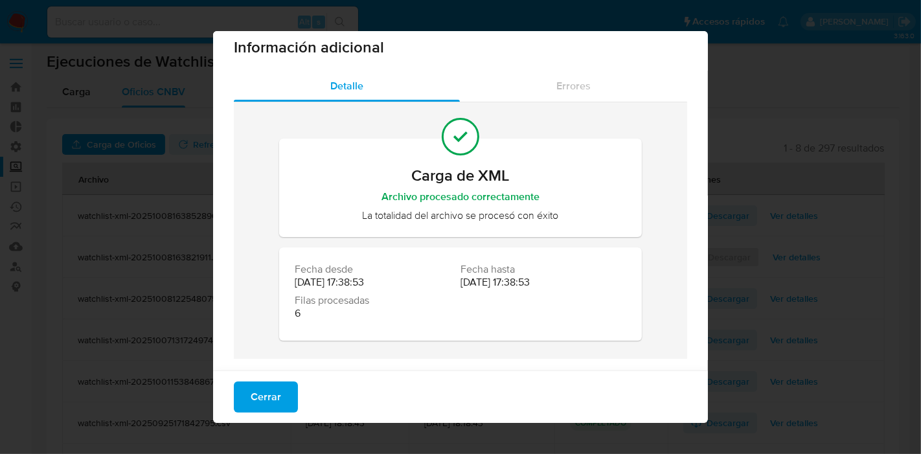
scroll to position [13, 0]
click at [257, 389] on span "Cerrar" at bounding box center [266, 387] width 30 height 29
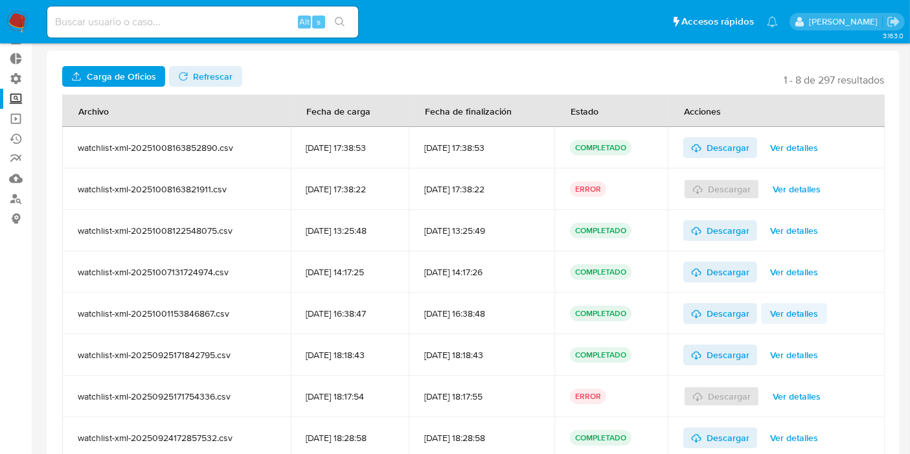
scroll to position [153, 0]
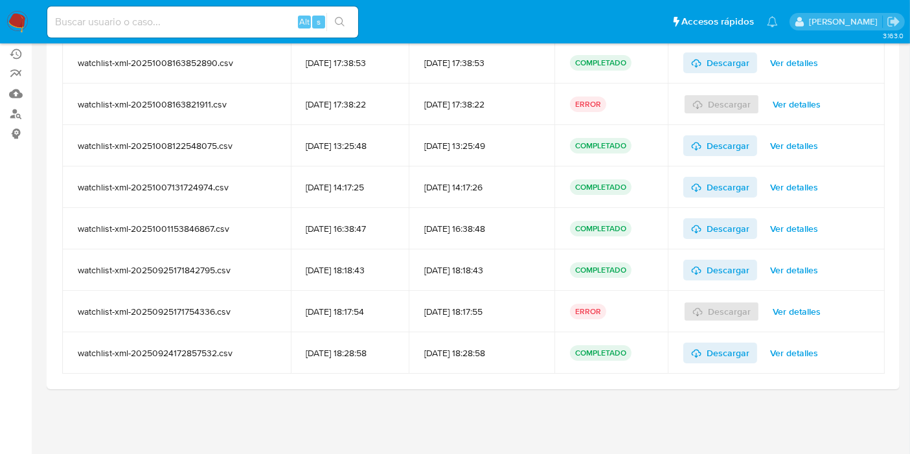
click at [787, 201] on div "Descargar Ver detalles" at bounding box center [777, 187] width 186 height 41
click at [794, 190] on span "Ver detalles" at bounding box center [794, 187] width 48 height 18
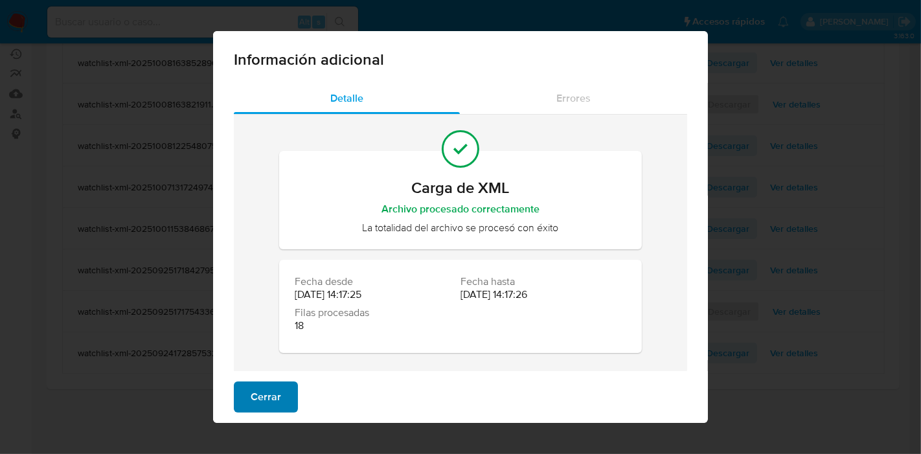
click at [269, 391] on span "Cerrar" at bounding box center [266, 397] width 30 height 29
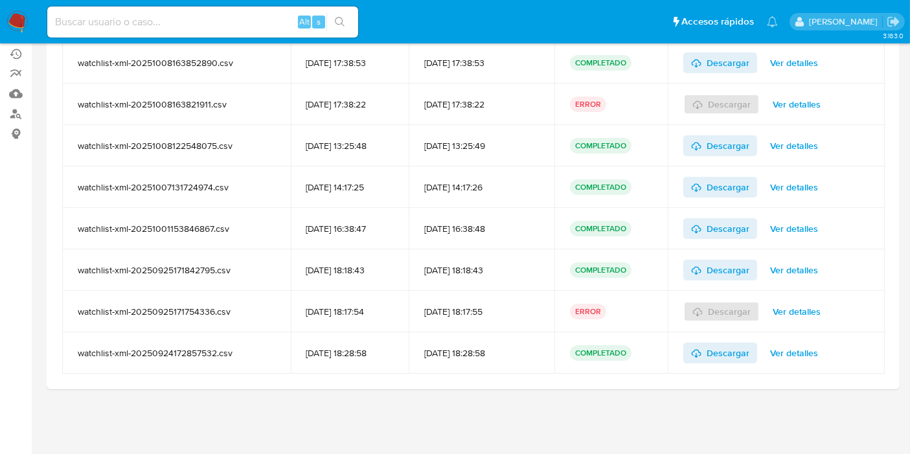
click at [800, 96] on span "Ver detalles" at bounding box center [797, 104] width 48 height 18
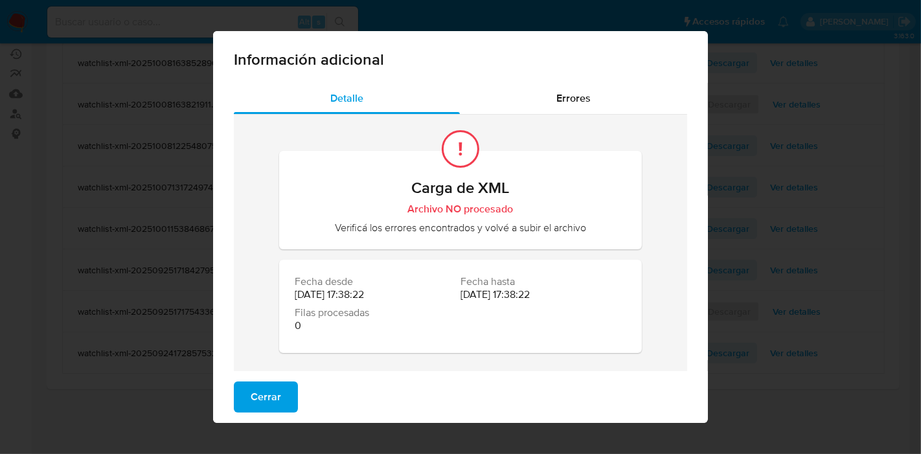
click at [268, 378] on div "Cerrar" at bounding box center [460, 397] width 495 height 52
click at [268, 388] on span "Cerrar" at bounding box center [266, 397] width 30 height 29
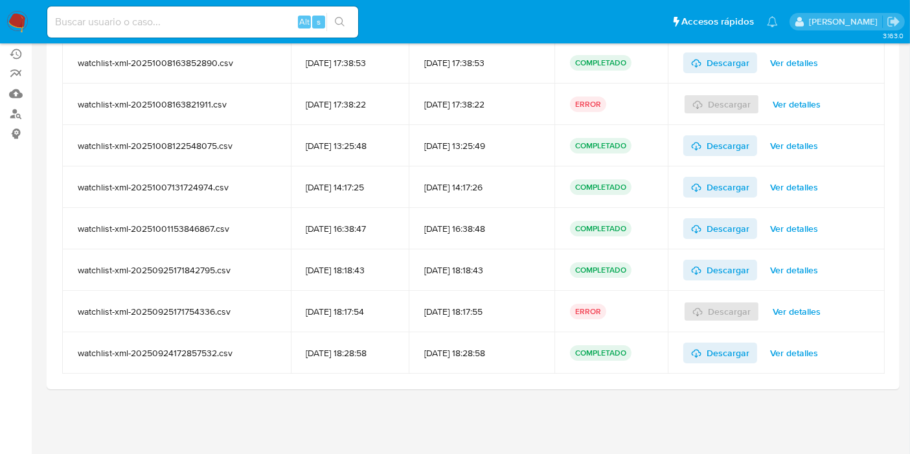
click at [805, 150] on span "Ver detalles" at bounding box center [794, 146] width 48 height 18
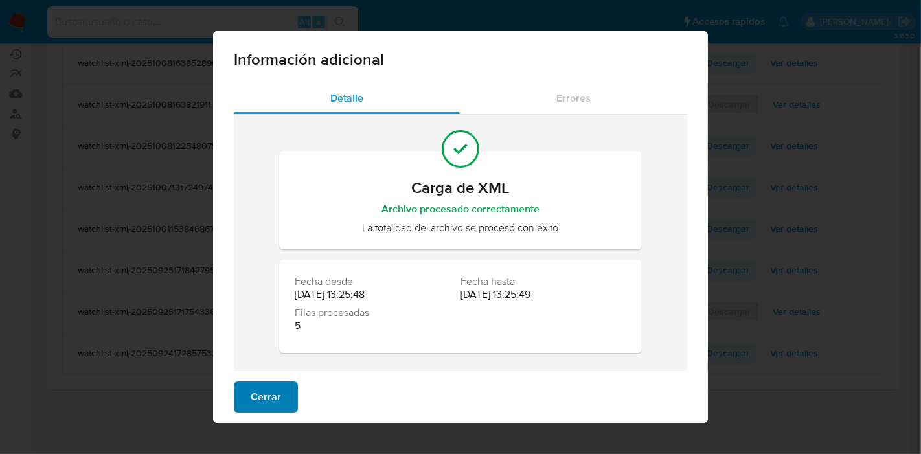
click at [260, 397] on span "Cerrar" at bounding box center [266, 397] width 30 height 29
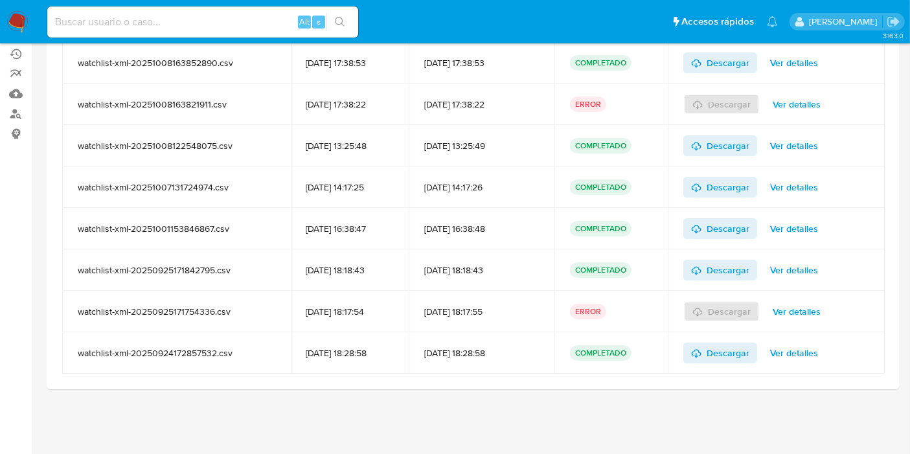
click at [810, 226] on span "Ver detalles" at bounding box center [794, 229] width 48 height 18
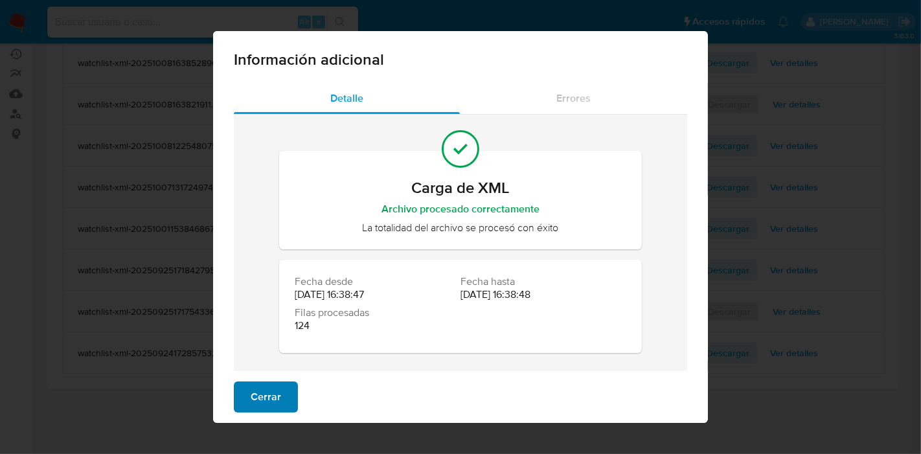
drag, startPoint x: 264, startPoint y: 388, endPoint x: 548, endPoint y: 154, distance: 367.4
click at [264, 388] on span "Cerrar" at bounding box center [266, 397] width 30 height 29
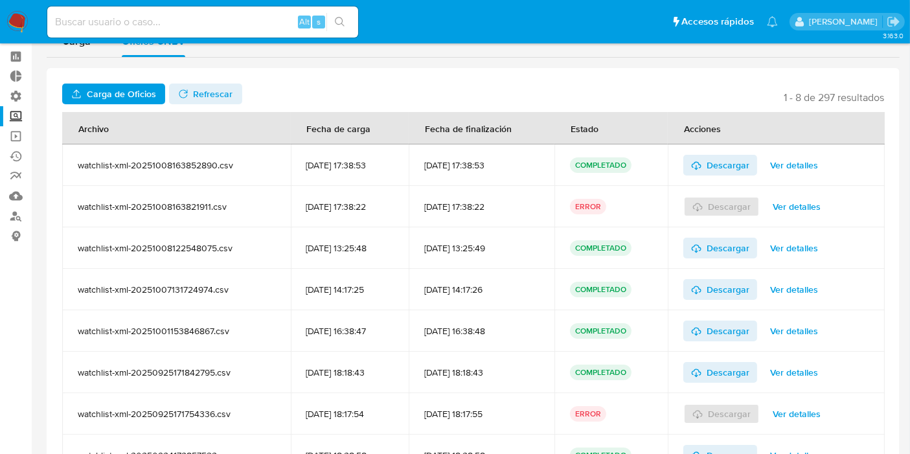
scroll to position [0, 0]
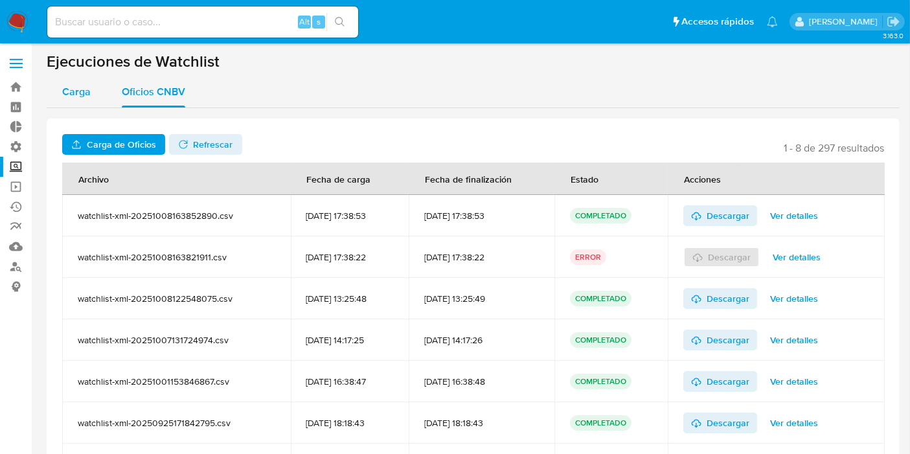
click at [73, 86] on span "Carga" at bounding box center [76, 91] width 29 height 15
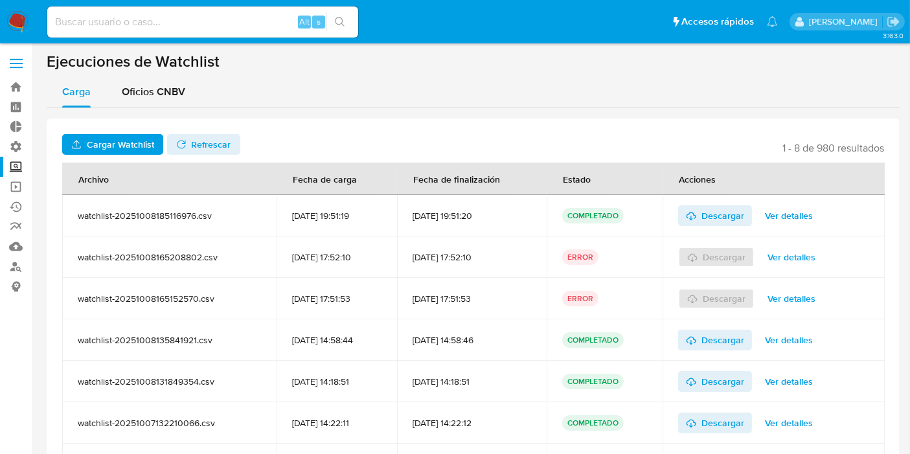
drag, startPoint x: 273, startPoint y: 217, endPoint x: 365, endPoint y: 220, distance: 92.1
click at [364, 219] on td "[DATE] 19:51:19" at bounding box center [337, 215] width 121 height 41
click at [366, 226] on td "[DATE] 19:51:19" at bounding box center [337, 215] width 121 height 41
drag, startPoint x: 268, startPoint y: 215, endPoint x: 364, endPoint y: 229, distance: 97.0
click at [364, 229] on tr "watchlist-20251008185116976.csv [DATE] 19:51:19 [DATE] 19:51:20 COMPLETADO Desc…" at bounding box center [473, 215] width 823 height 41
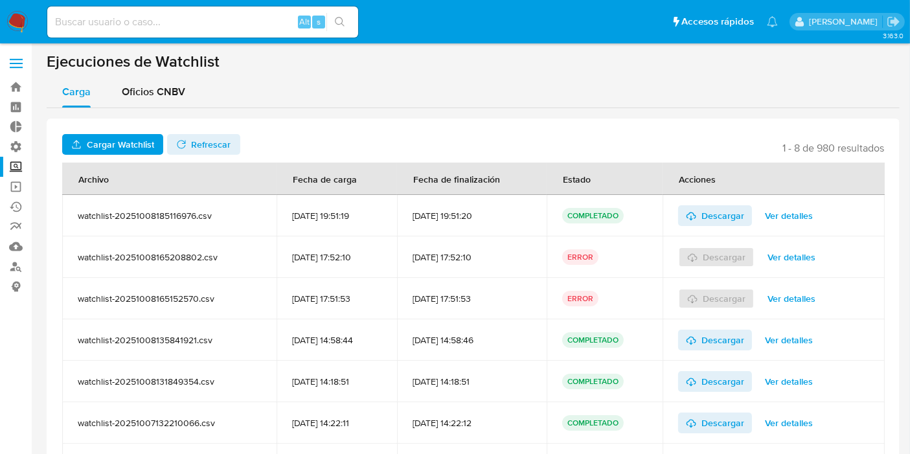
click at [332, 247] on td "[DATE] 17:52:10" at bounding box center [337, 257] width 121 height 41
drag, startPoint x: 323, startPoint y: 219, endPoint x: 393, endPoint y: 224, distance: 70.2
click at [393, 224] on td "[DATE] 19:51:19" at bounding box center [337, 215] width 121 height 41
click at [368, 222] on td "[DATE] 19:51:19" at bounding box center [337, 215] width 121 height 41
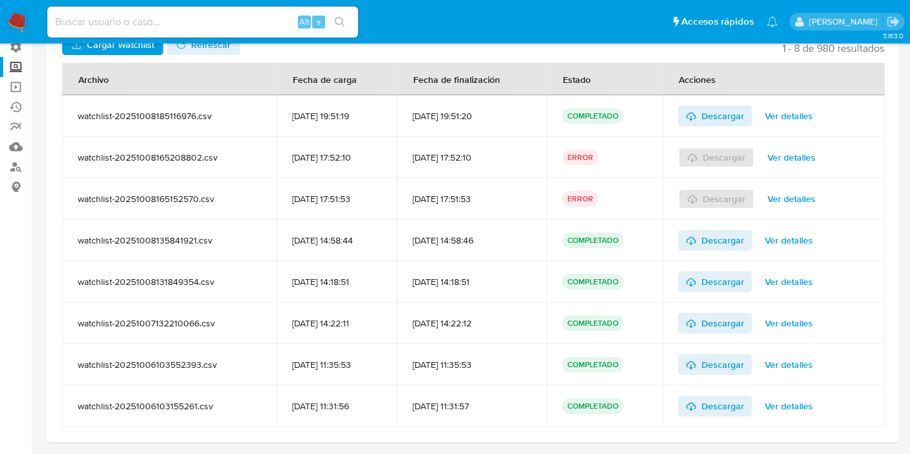
scroll to position [81, 0]
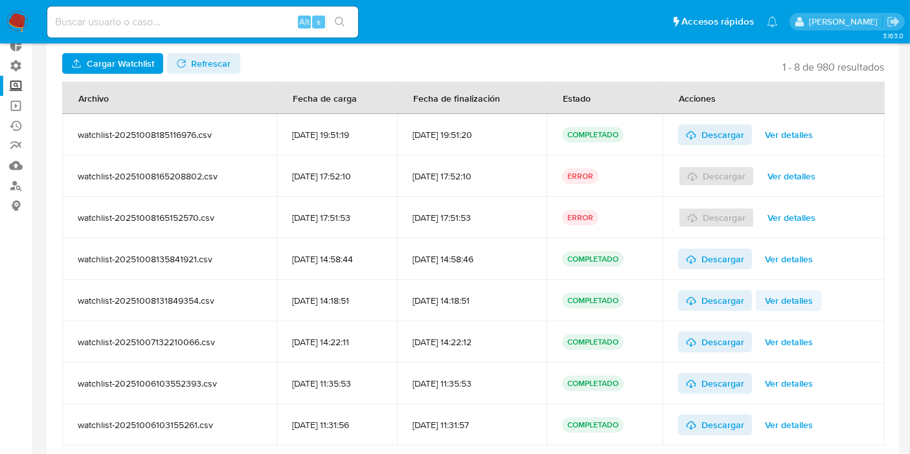
click at [792, 296] on span "Ver detalles" at bounding box center [789, 301] width 48 height 18
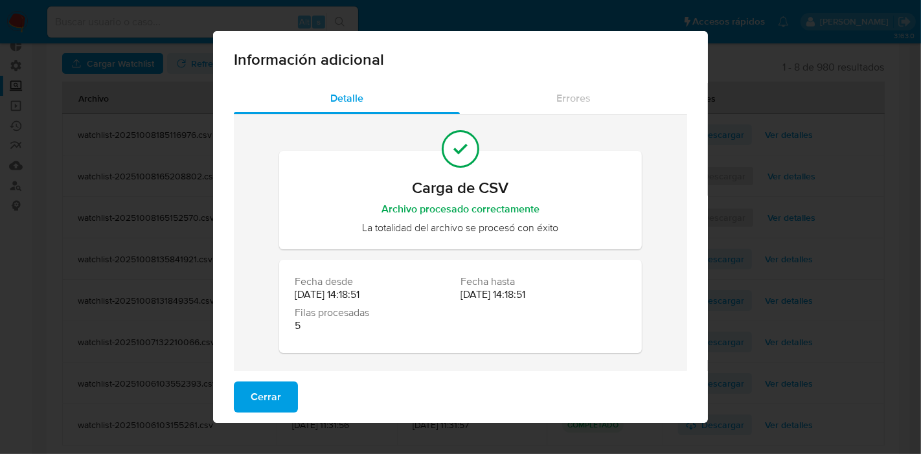
click at [761, 277] on div "Información adicional Detalle Errores Carga de CSV Archivo procesado correctame…" at bounding box center [460, 227] width 921 height 454
click at [807, 253] on div "Información adicional Detalle Errores Carga de CSV Archivo procesado correctame…" at bounding box center [460, 227] width 921 height 454
click at [243, 386] on button "Cerrar" at bounding box center [266, 397] width 64 height 31
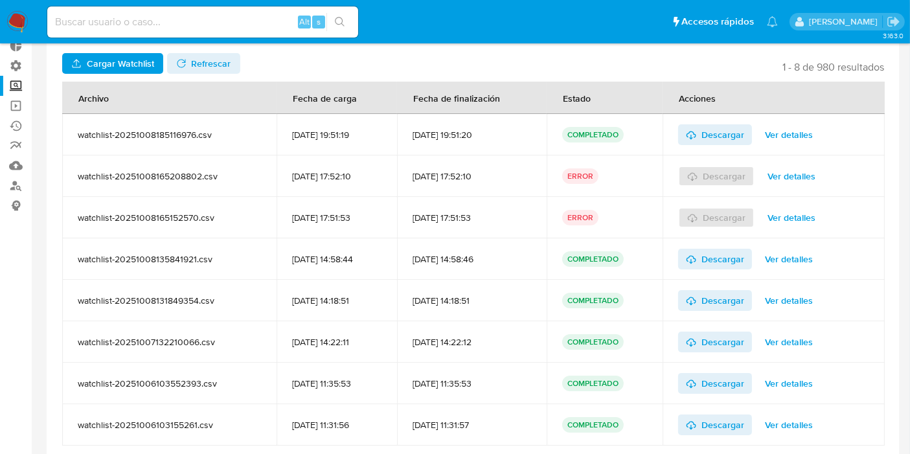
click at [794, 259] on span "Ver detalles" at bounding box center [789, 259] width 48 height 18
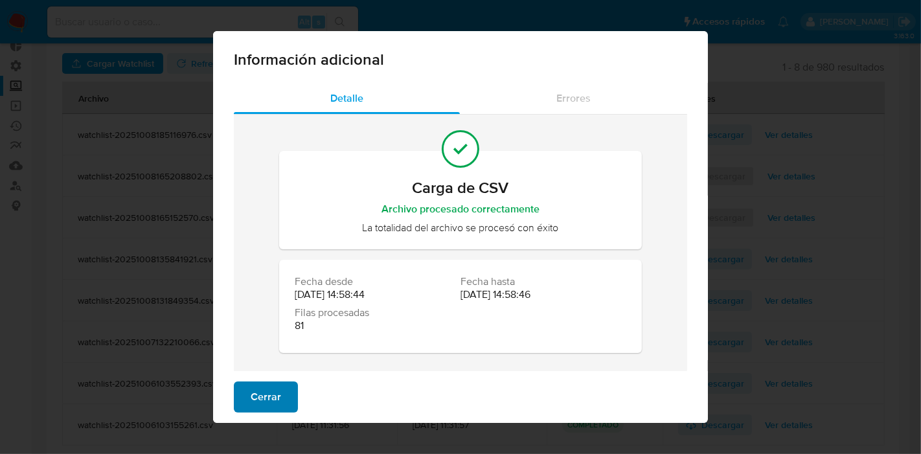
drag, startPoint x: 229, startPoint y: 399, endPoint x: 242, endPoint y: 396, distance: 13.9
click at [234, 398] on button "Cerrar" at bounding box center [266, 397] width 64 height 31
